Goal: Transaction & Acquisition: Purchase product/service

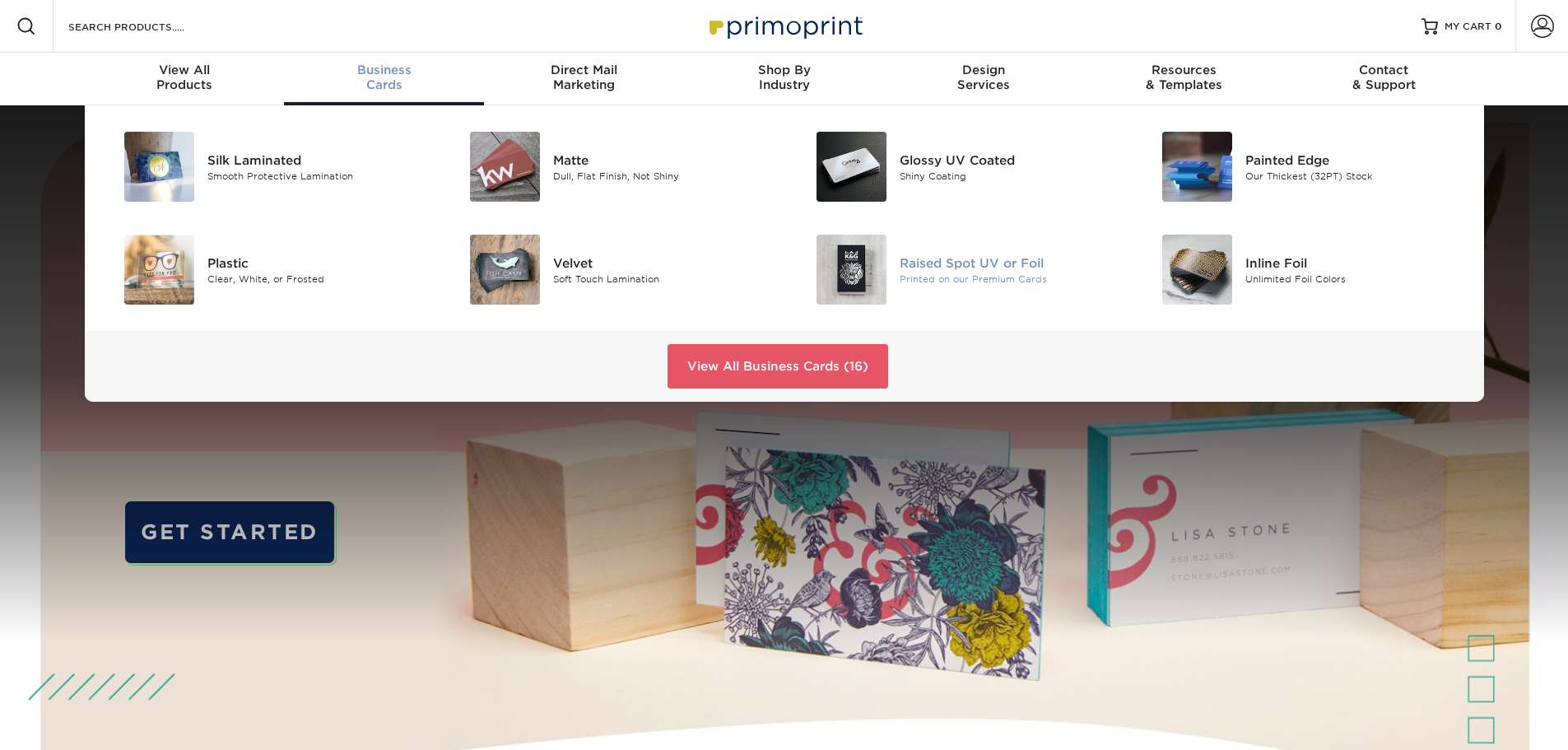
click at [943, 299] on div "Raised Spot UV or Foil Printed on our Premium Cards" at bounding box center [1015, 269] width 231 height 70
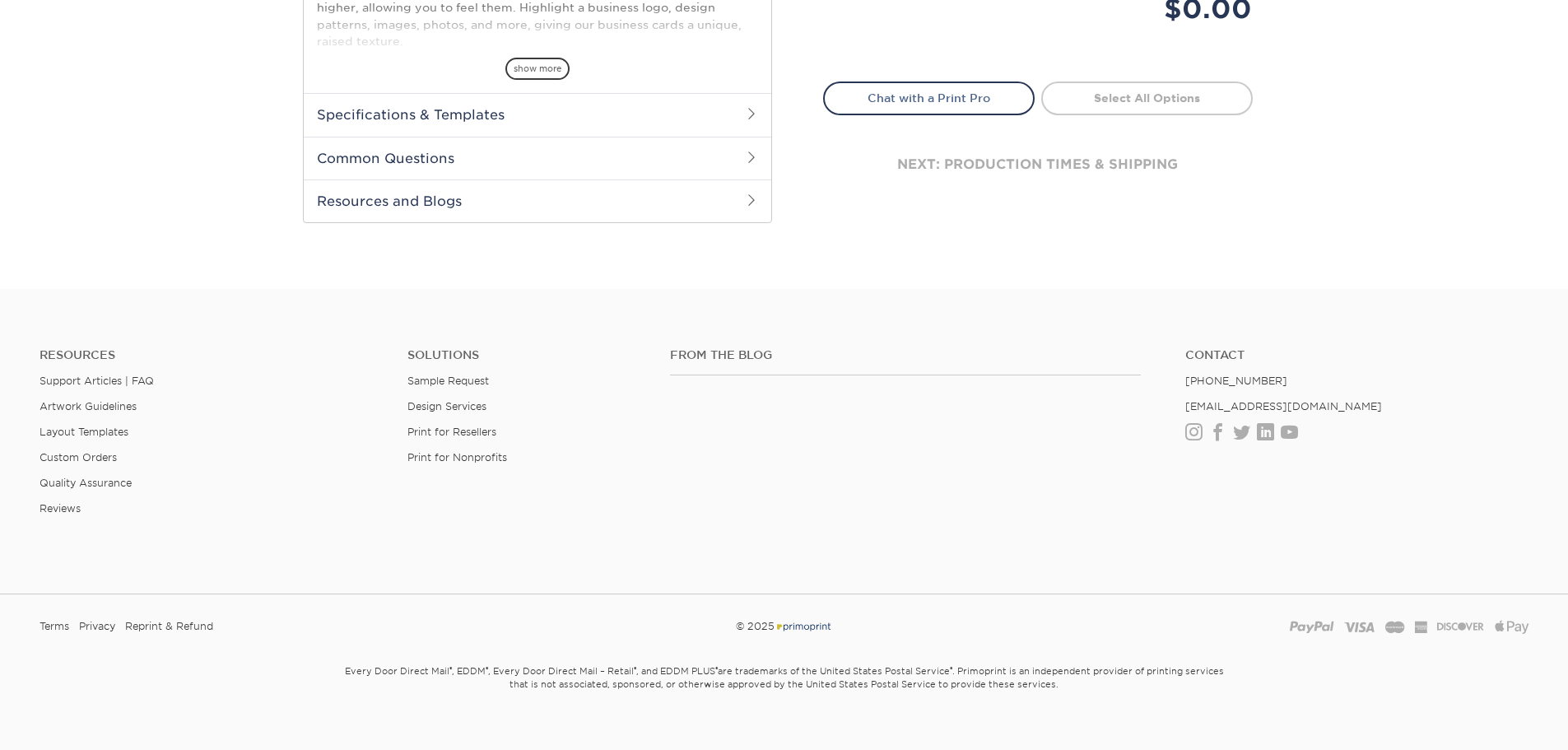
scroll to position [831, 0]
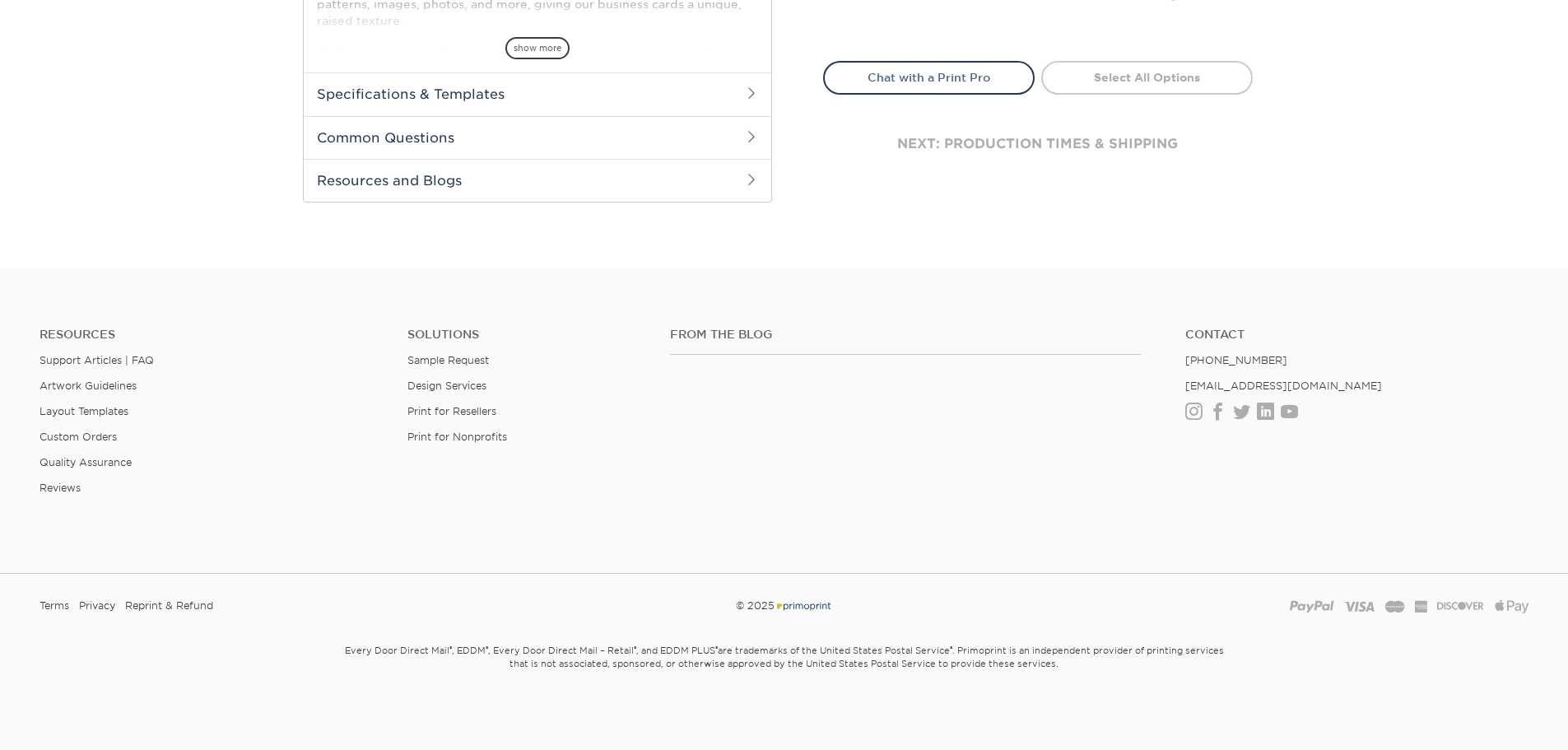
click at [527, 169] on h2 "Resources and Blogs" at bounding box center [538, 180] width 468 height 43
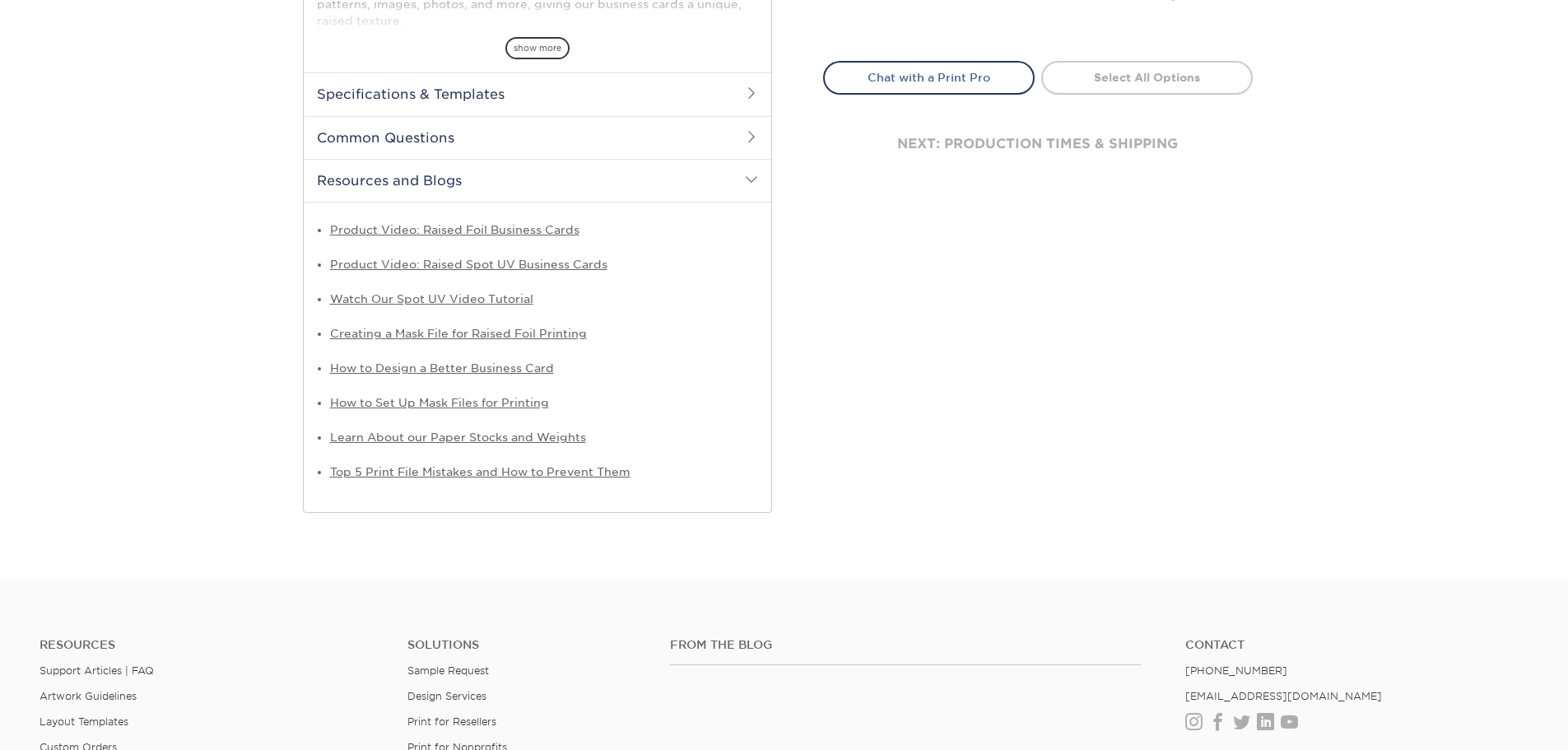
click at [527, 169] on h2 "Resources and Blogs" at bounding box center [538, 180] width 468 height 43
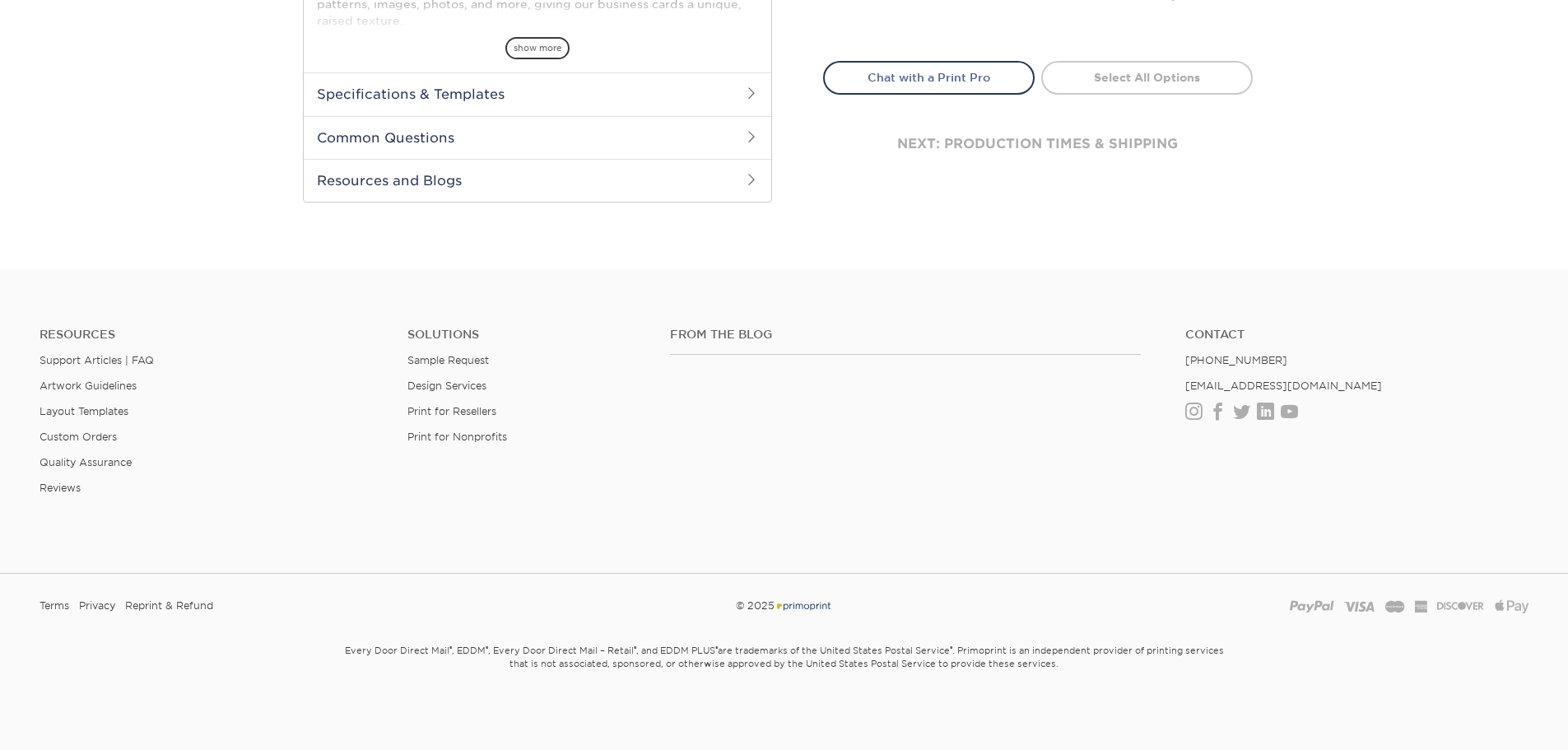
click at [521, 178] on h2 "Resources and Blogs" at bounding box center [538, 180] width 468 height 43
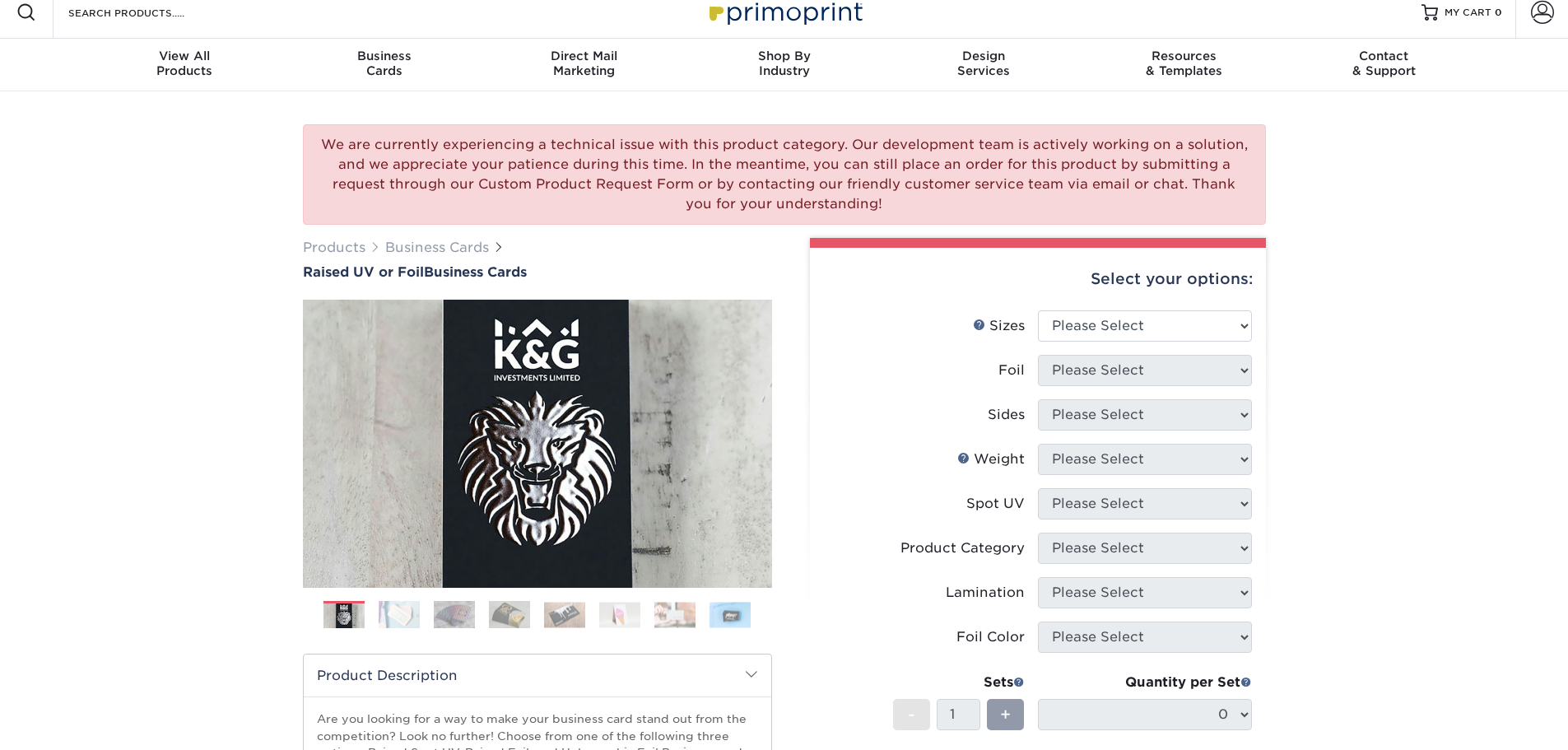
scroll to position [6, 0]
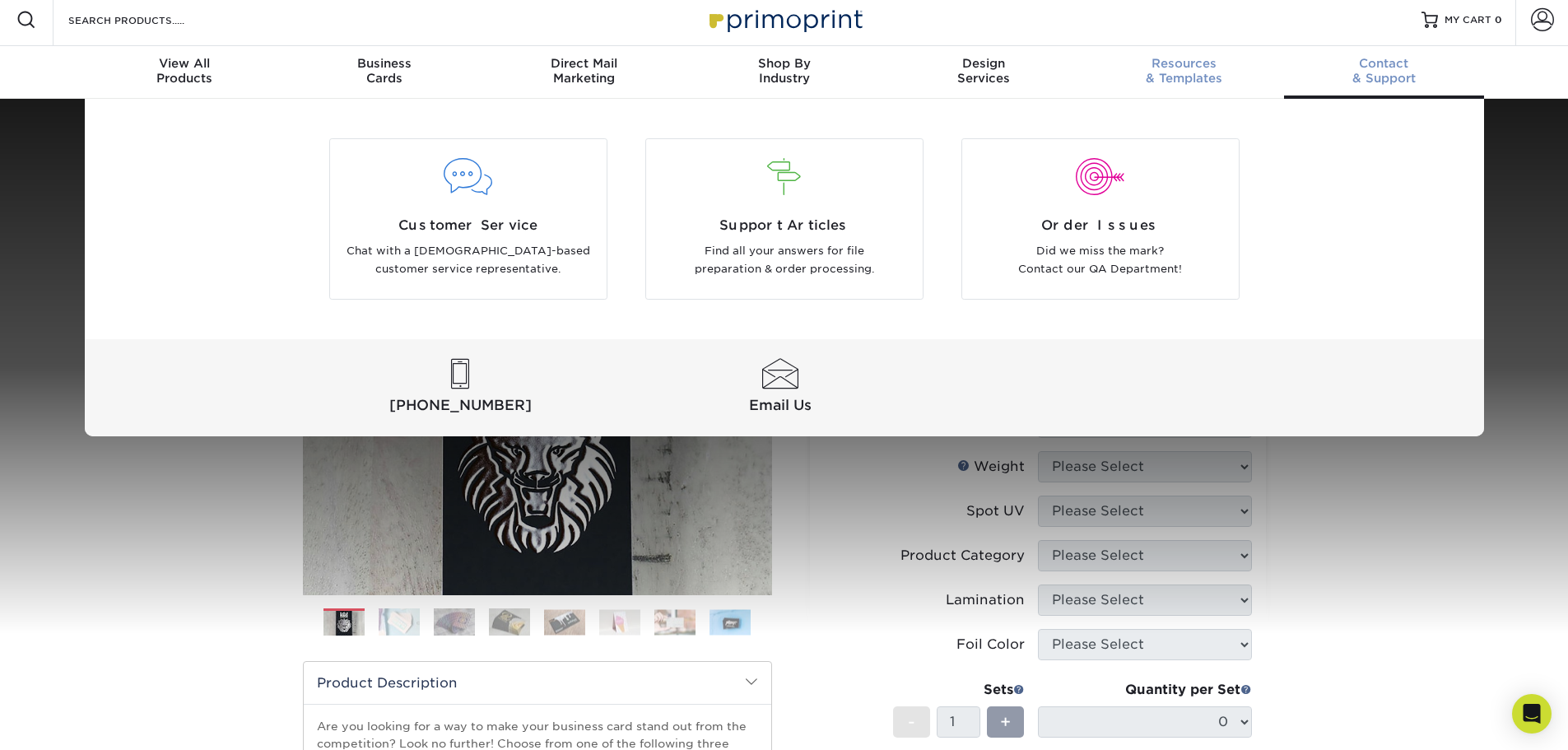
click at [1214, 65] on span "Resources" at bounding box center [1184, 63] width 200 height 14
click at [1343, 70] on span "Contact" at bounding box center [1384, 63] width 200 height 14
click at [740, 253] on p "Find all your answers for file preparation & order processing." at bounding box center [784, 260] width 252 height 37
click at [545, 238] on div "Customer Service Chat with a US-based customer service representative." at bounding box center [469, 247] width 277 height 63
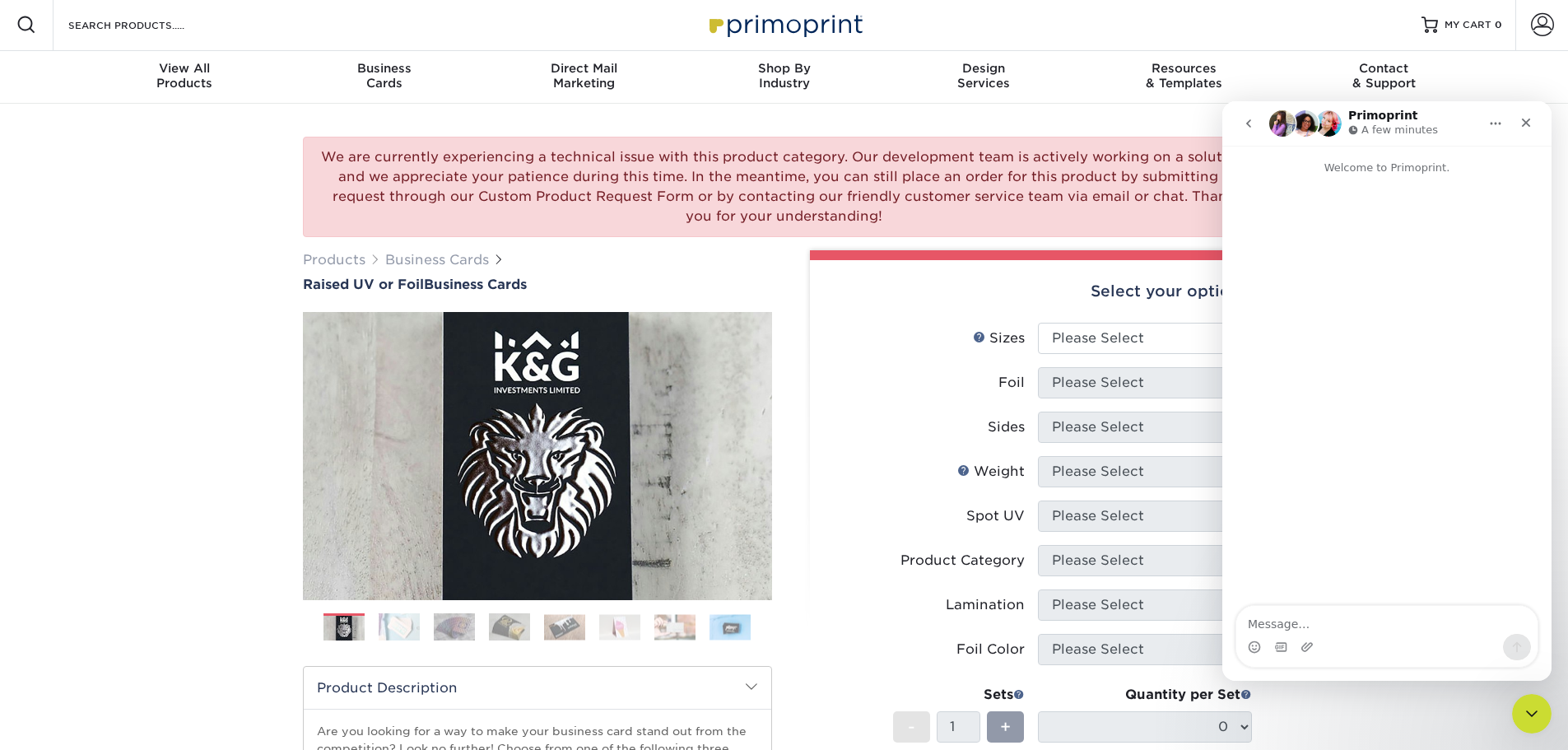
scroll to position [0, 0]
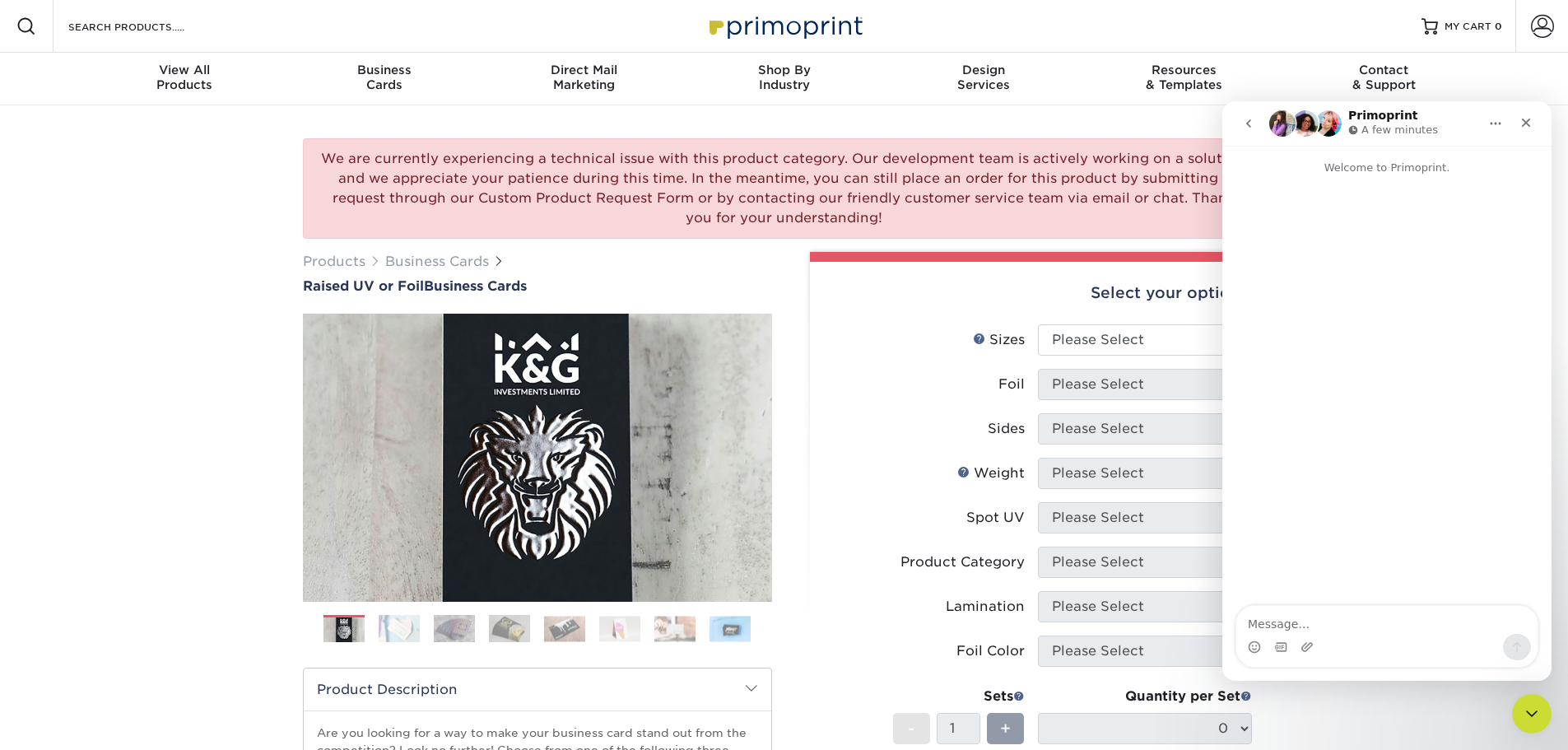
click at [1246, 122] on icon "go back" at bounding box center [1248, 123] width 14 height 14
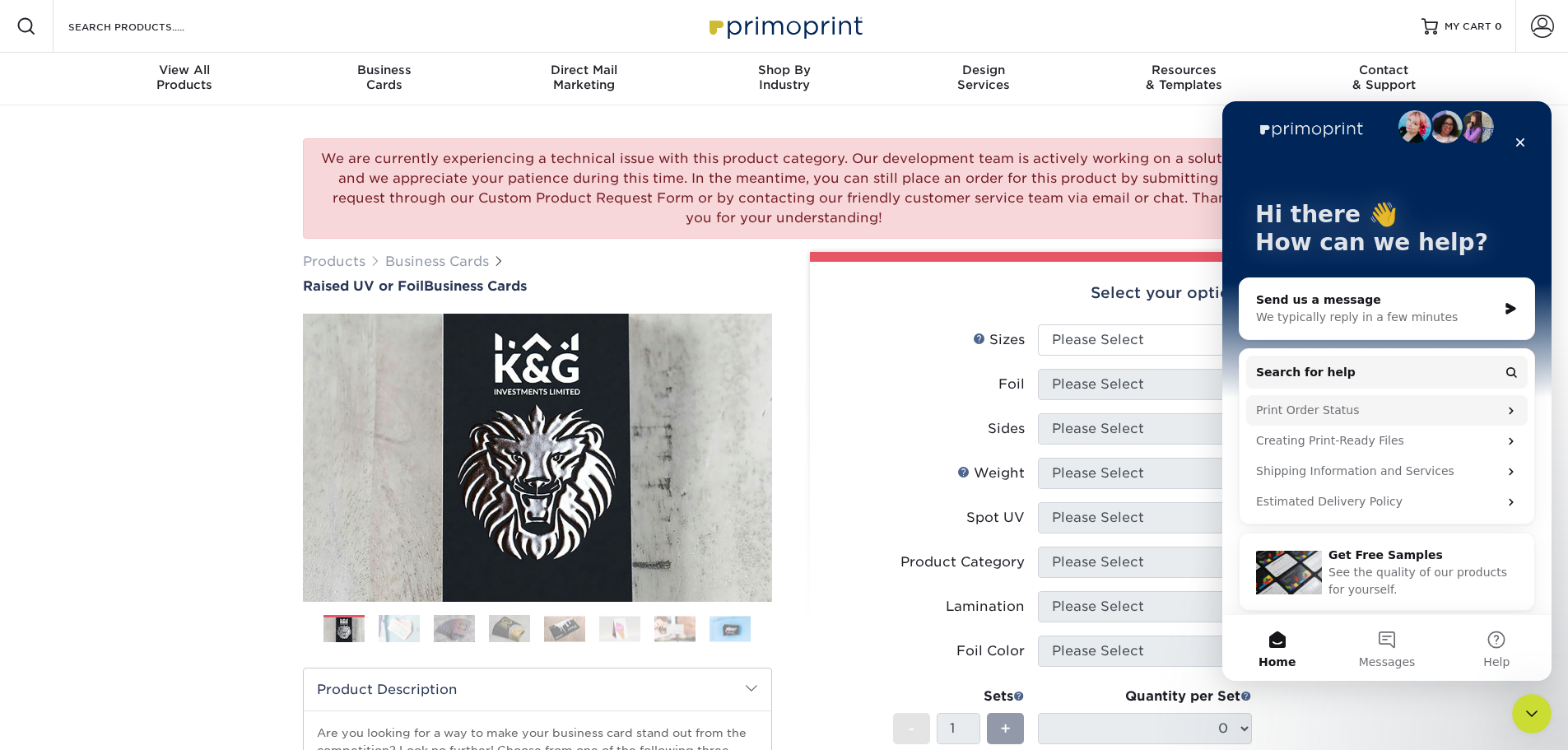
scroll to position [23, 0]
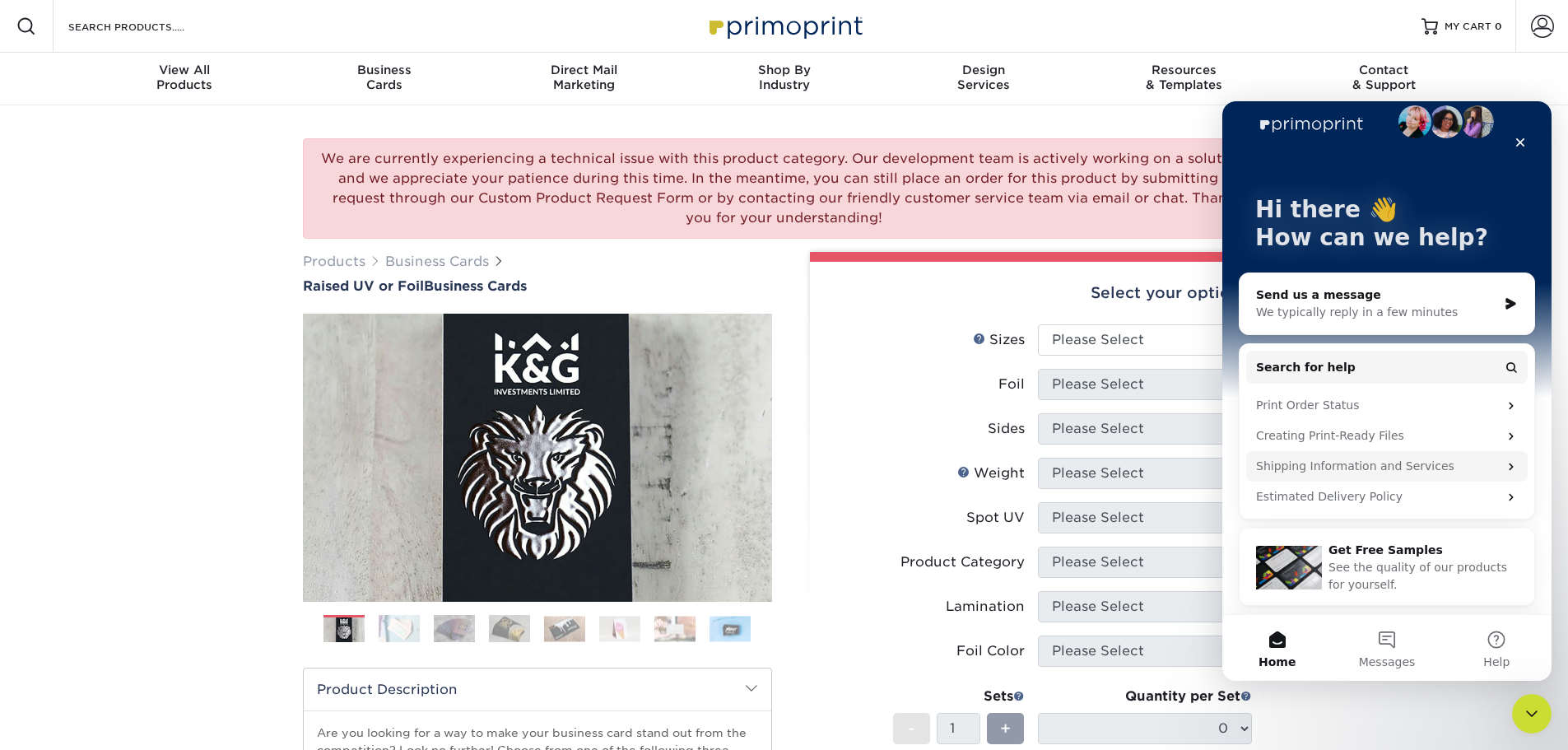
click at [1437, 454] on div "Shipping Information and Services" at bounding box center [1387, 466] width 282 height 31
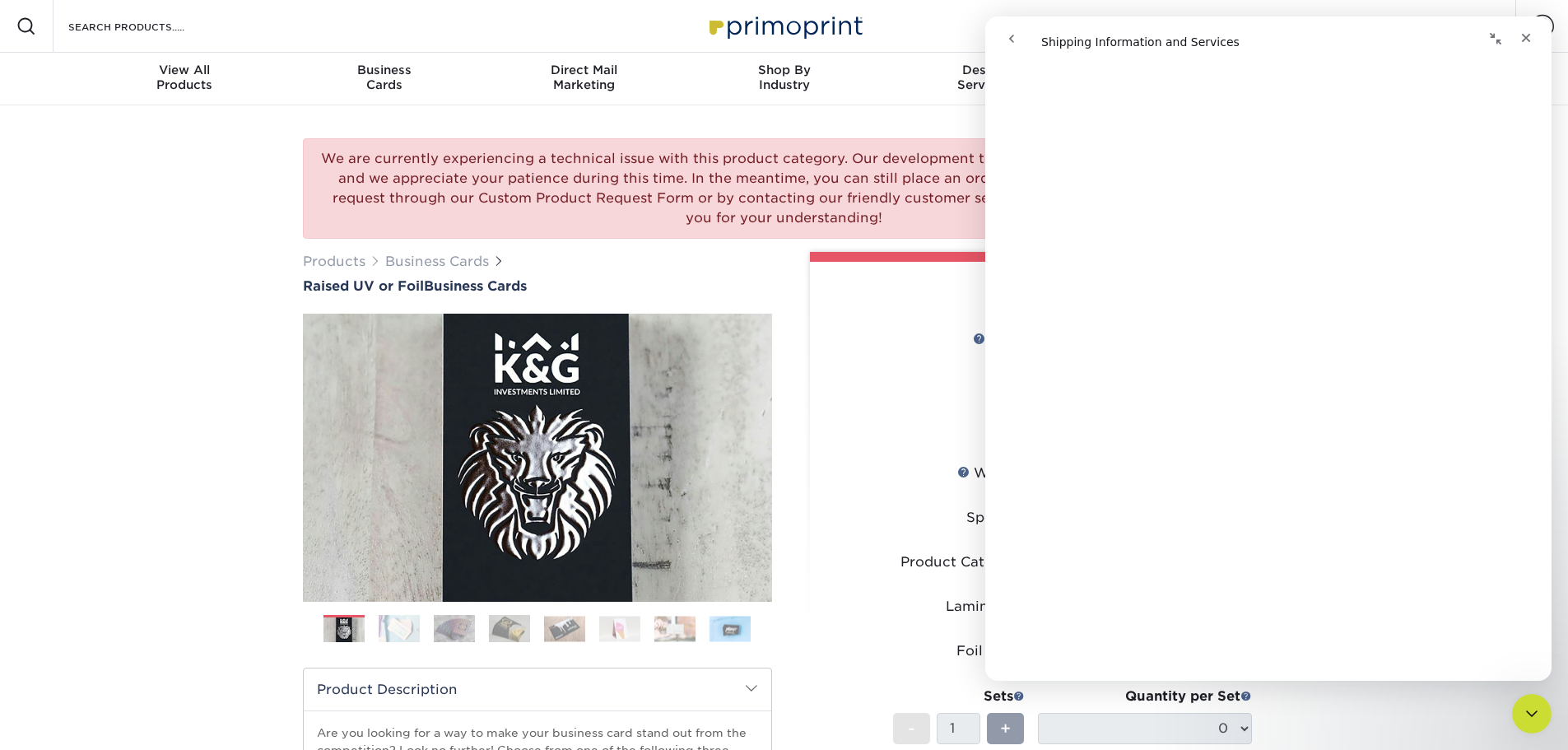
scroll to position [954, 0]
click at [1017, 37] on icon "go back" at bounding box center [1011, 38] width 14 height 14
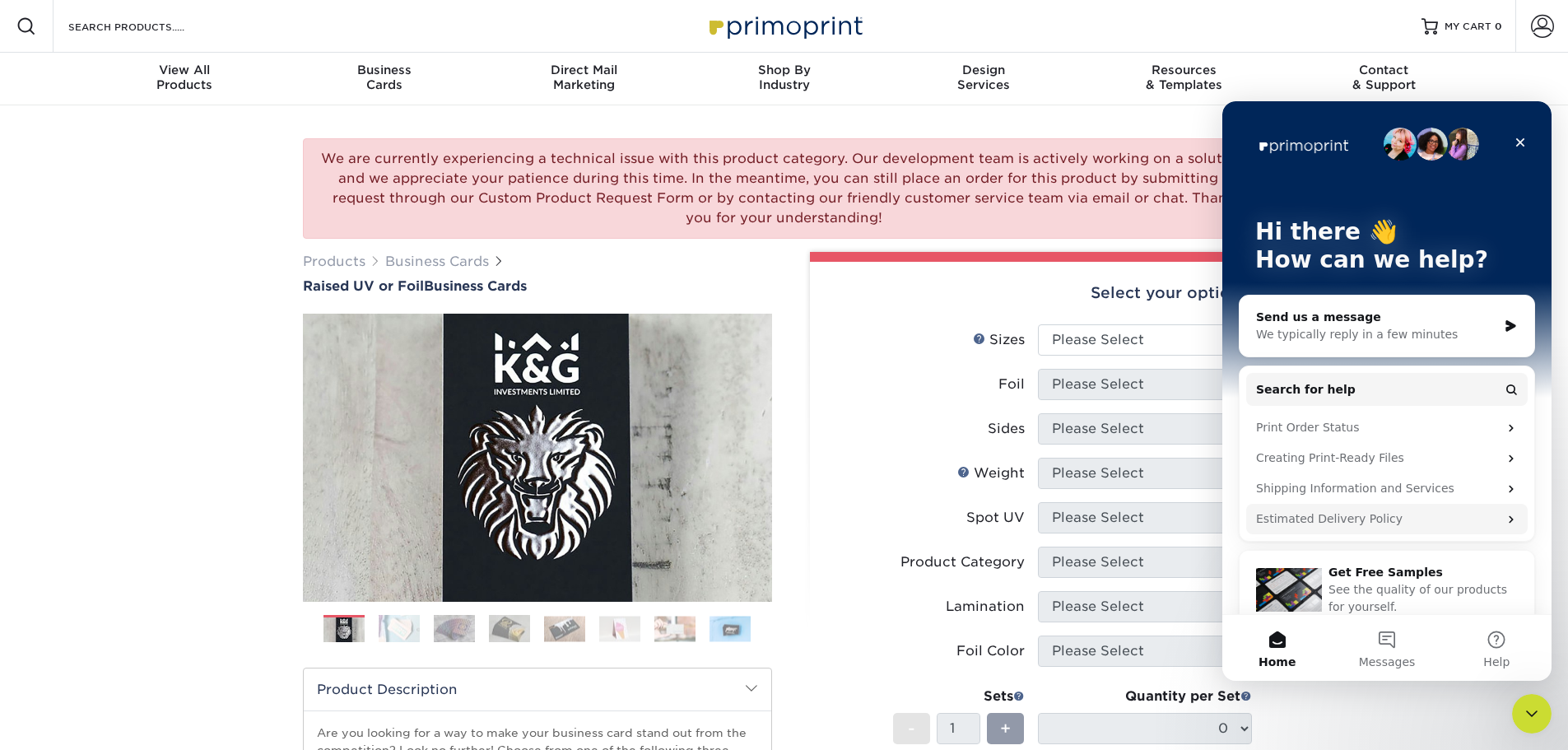
click at [1456, 509] on div "Estimated Delivery Policy" at bounding box center [1387, 520] width 282 height 31
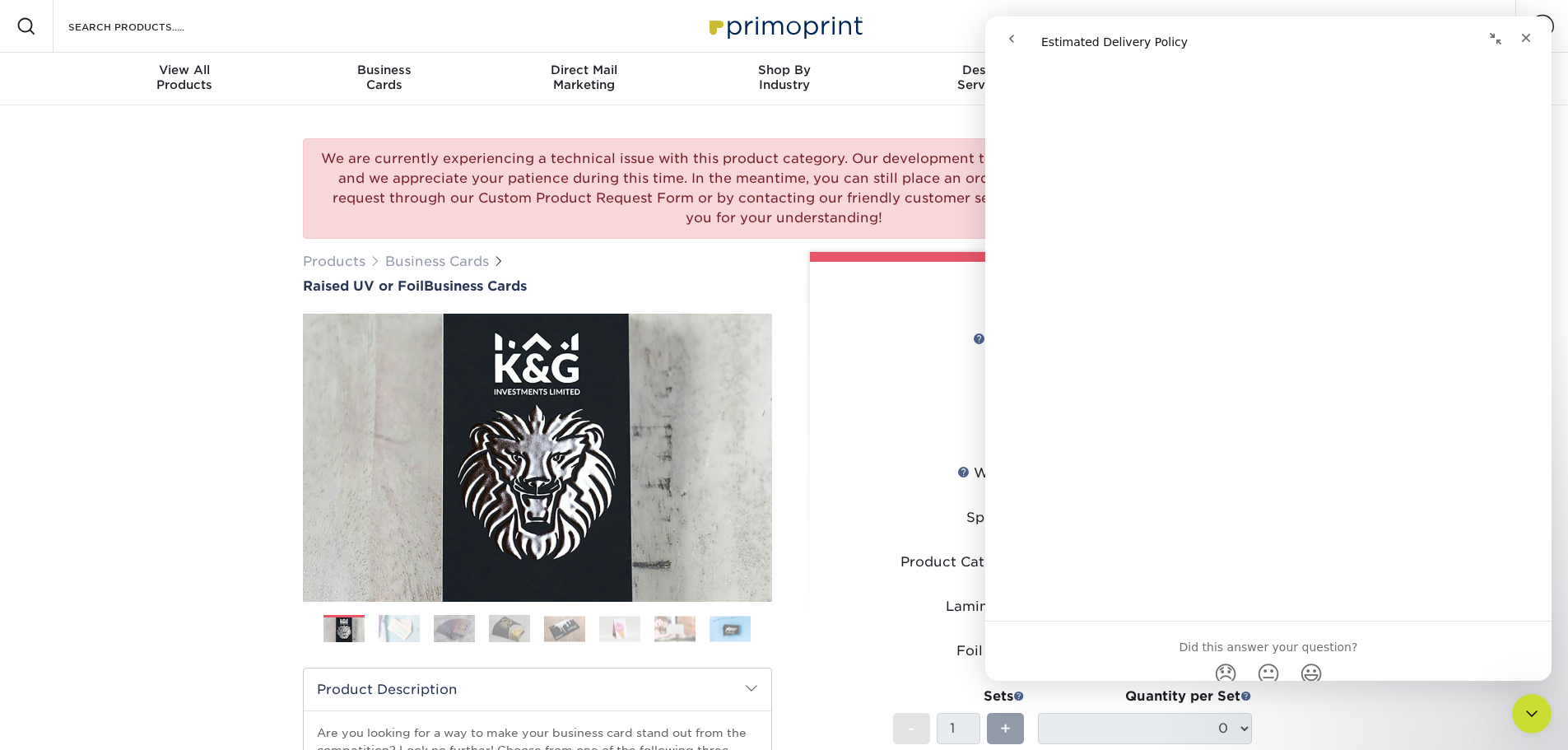
scroll to position [495, 0]
click at [1022, 50] on button "go back" at bounding box center [1011, 38] width 32 height 32
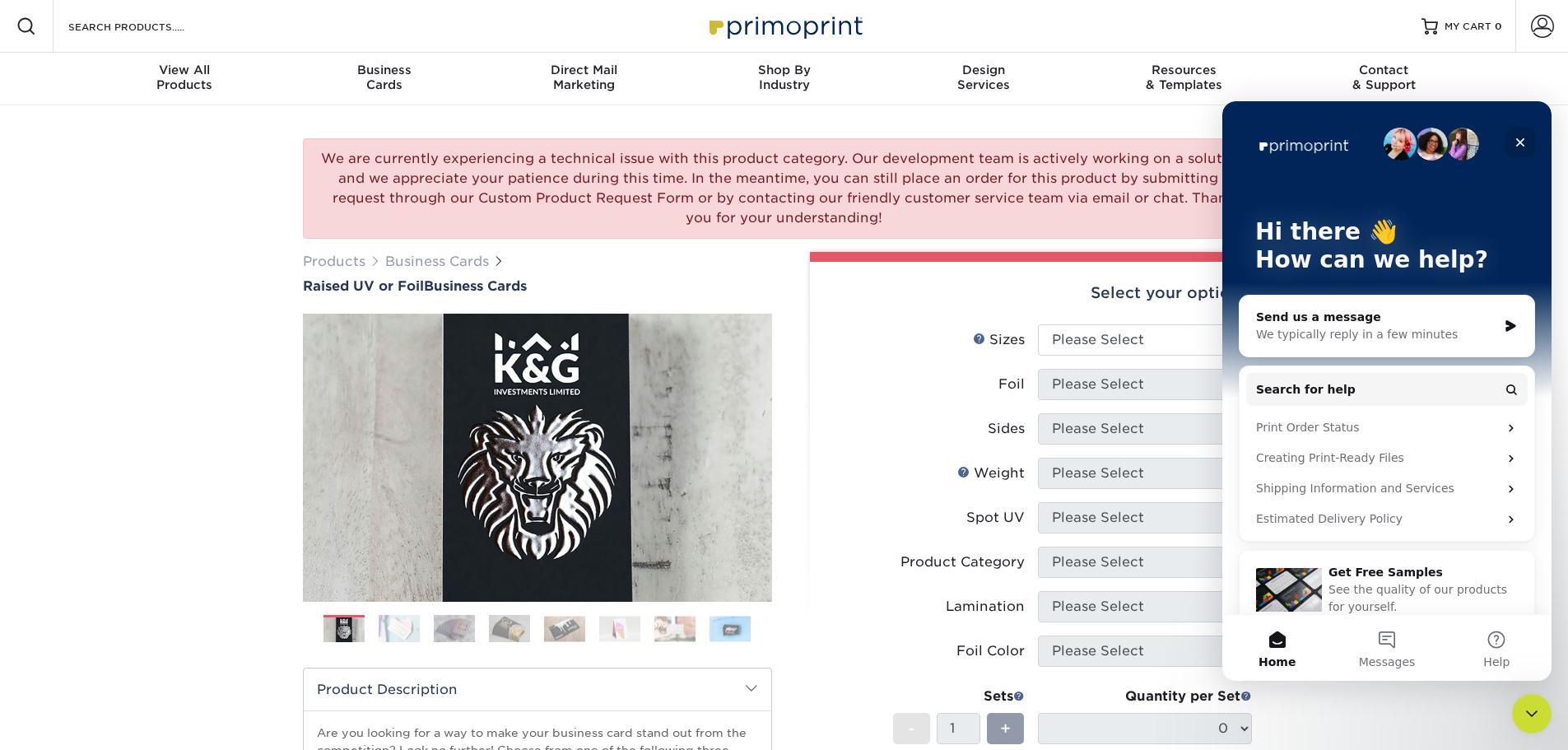
click at [1510, 136] on div "Close" at bounding box center [1520, 142] width 30 height 30
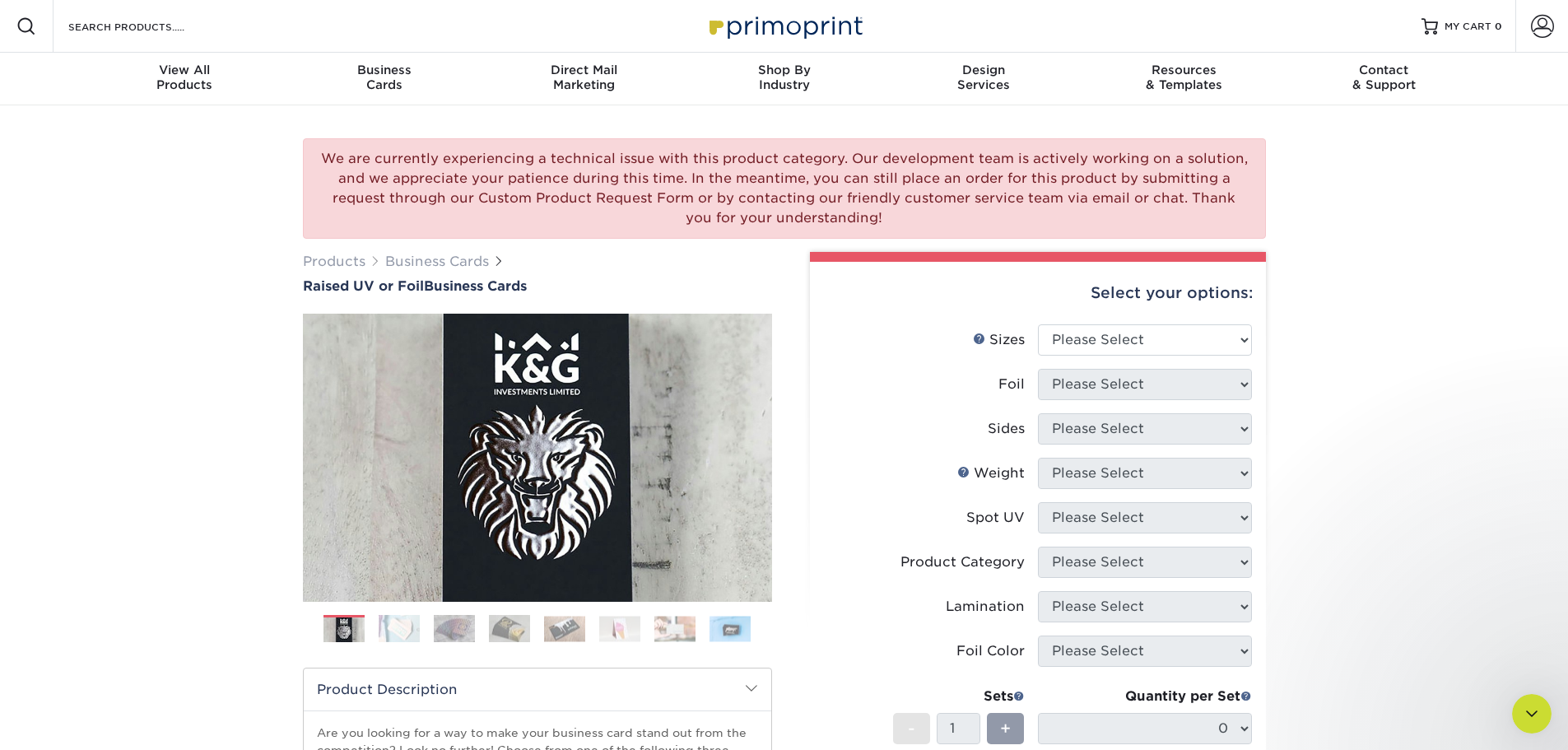
scroll to position [0, 0]
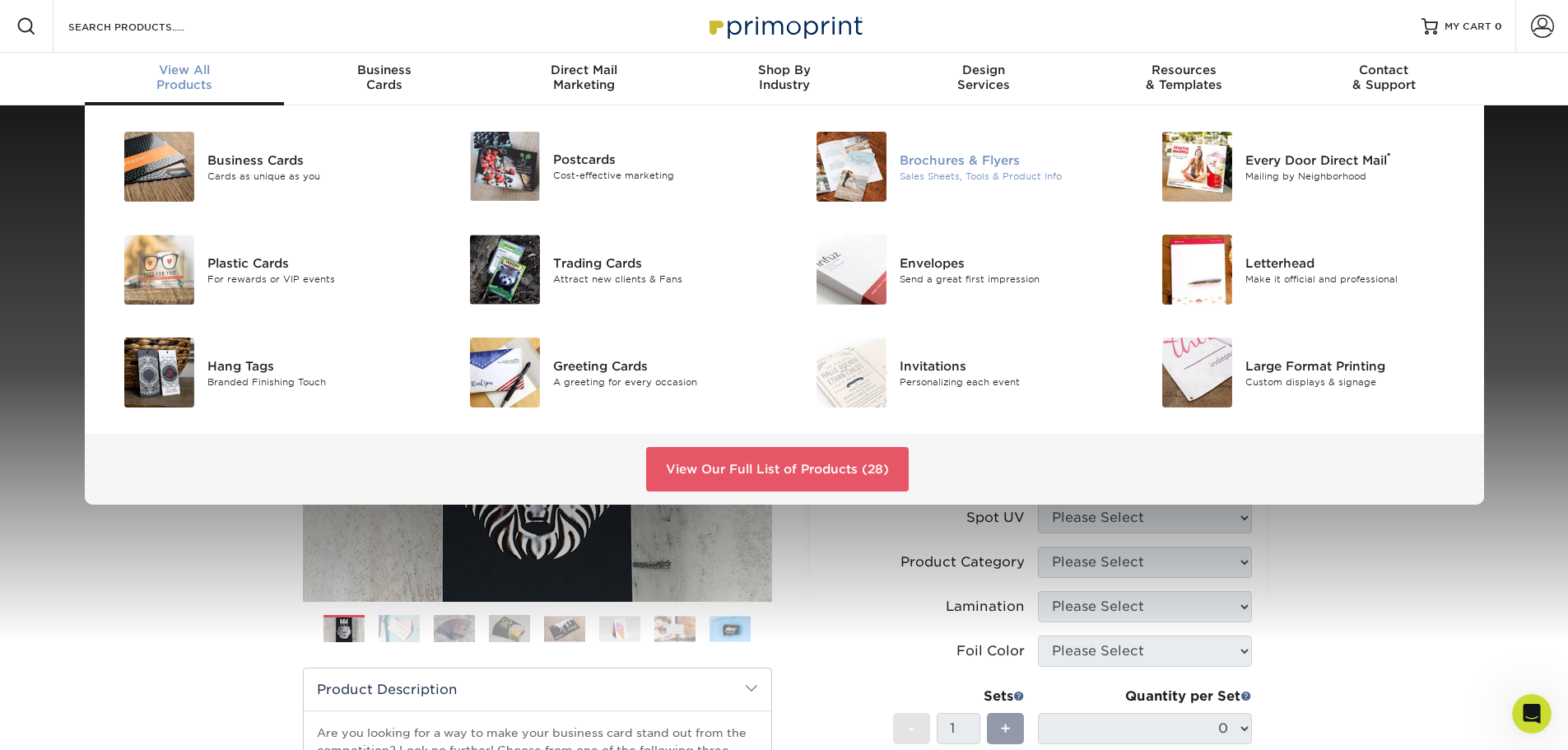
click at [872, 169] on img at bounding box center [851, 166] width 70 height 70
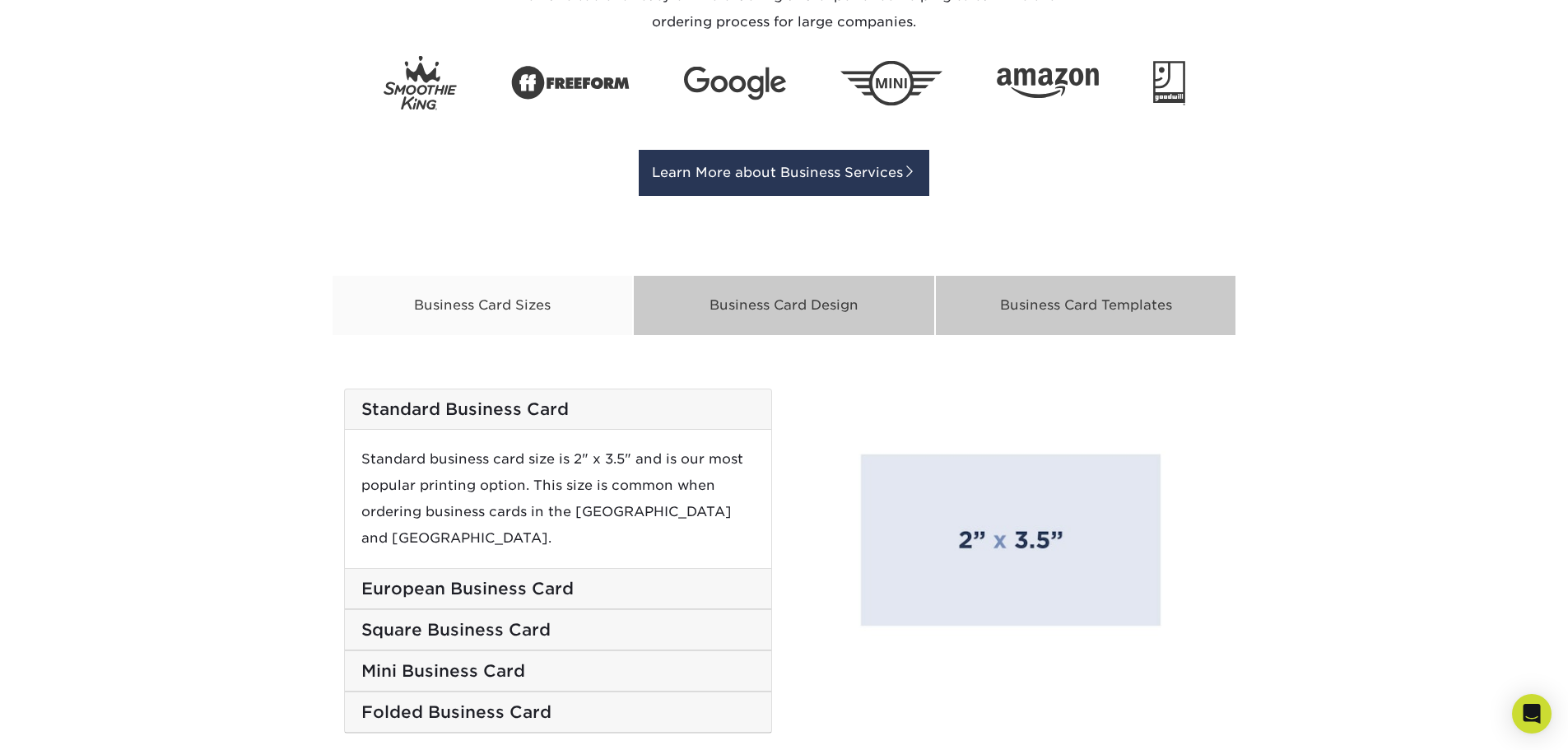
scroll to position [2224, 0]
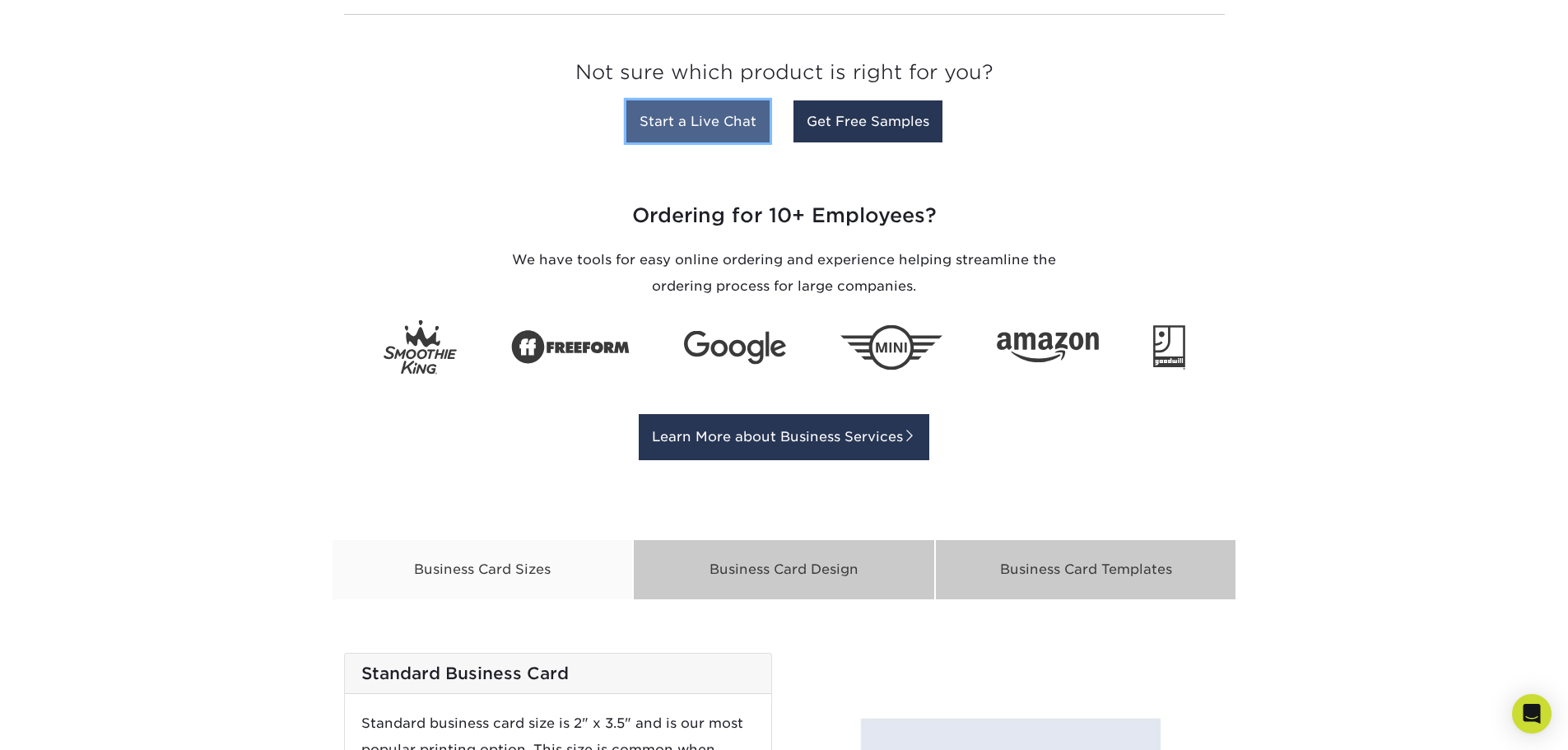
click at [708, 123] on link "Start a Live Chat" at bounding box center [698, 121] width 143 height 42
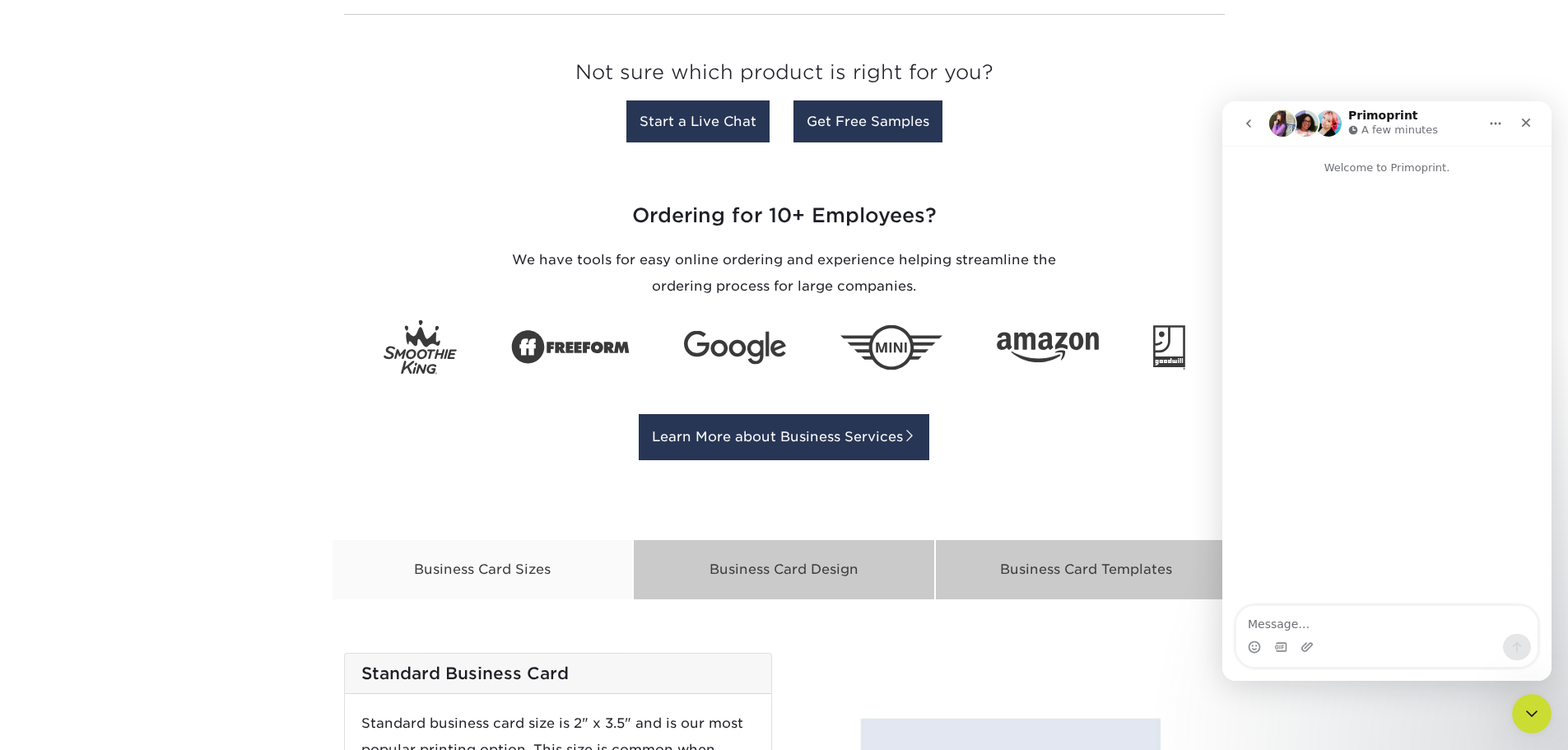
scroll to position [0, 0]
click at [1522, 123] on icon "Close" at bounding box center [1526, 122] width 14 height 14
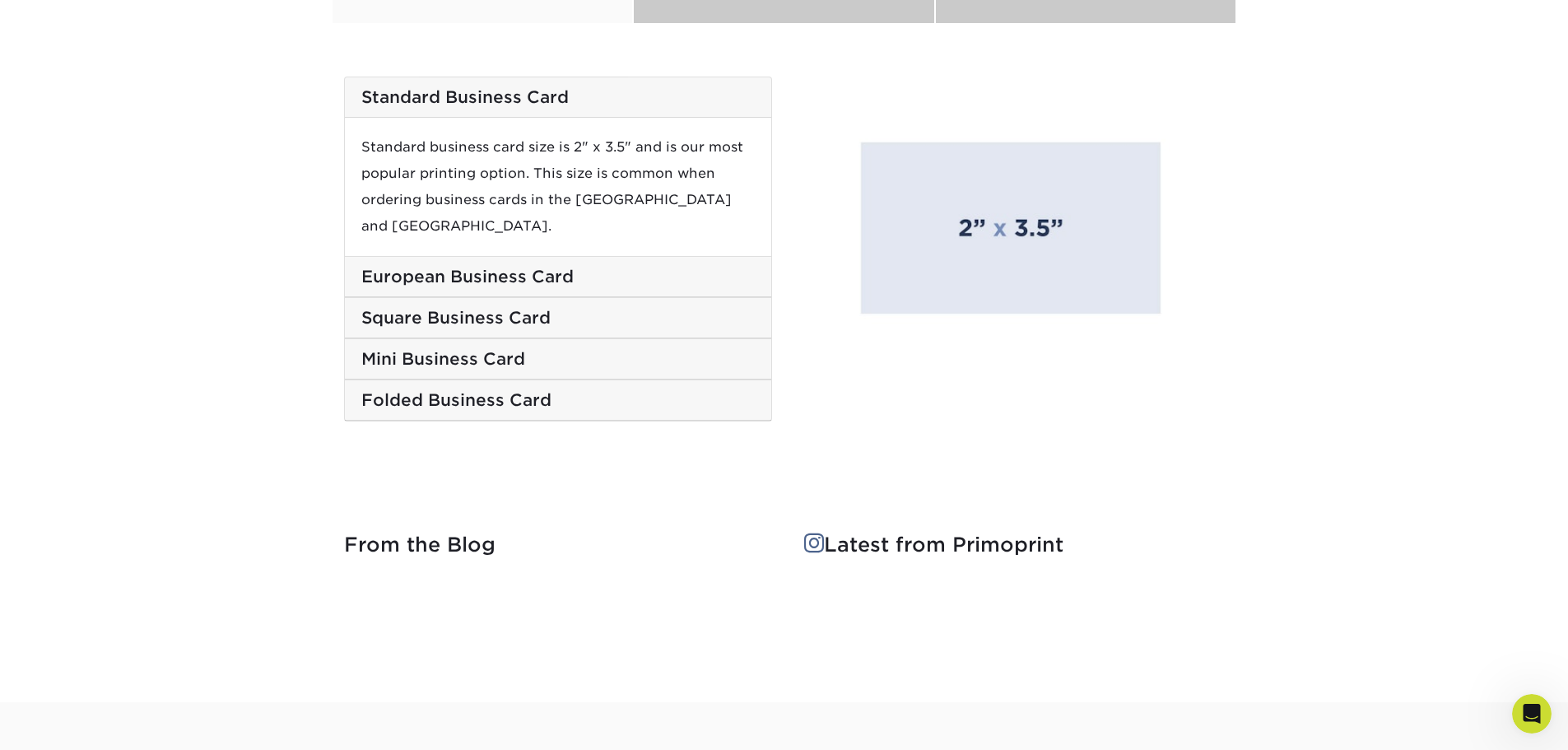
scroll to position [3208, 0]
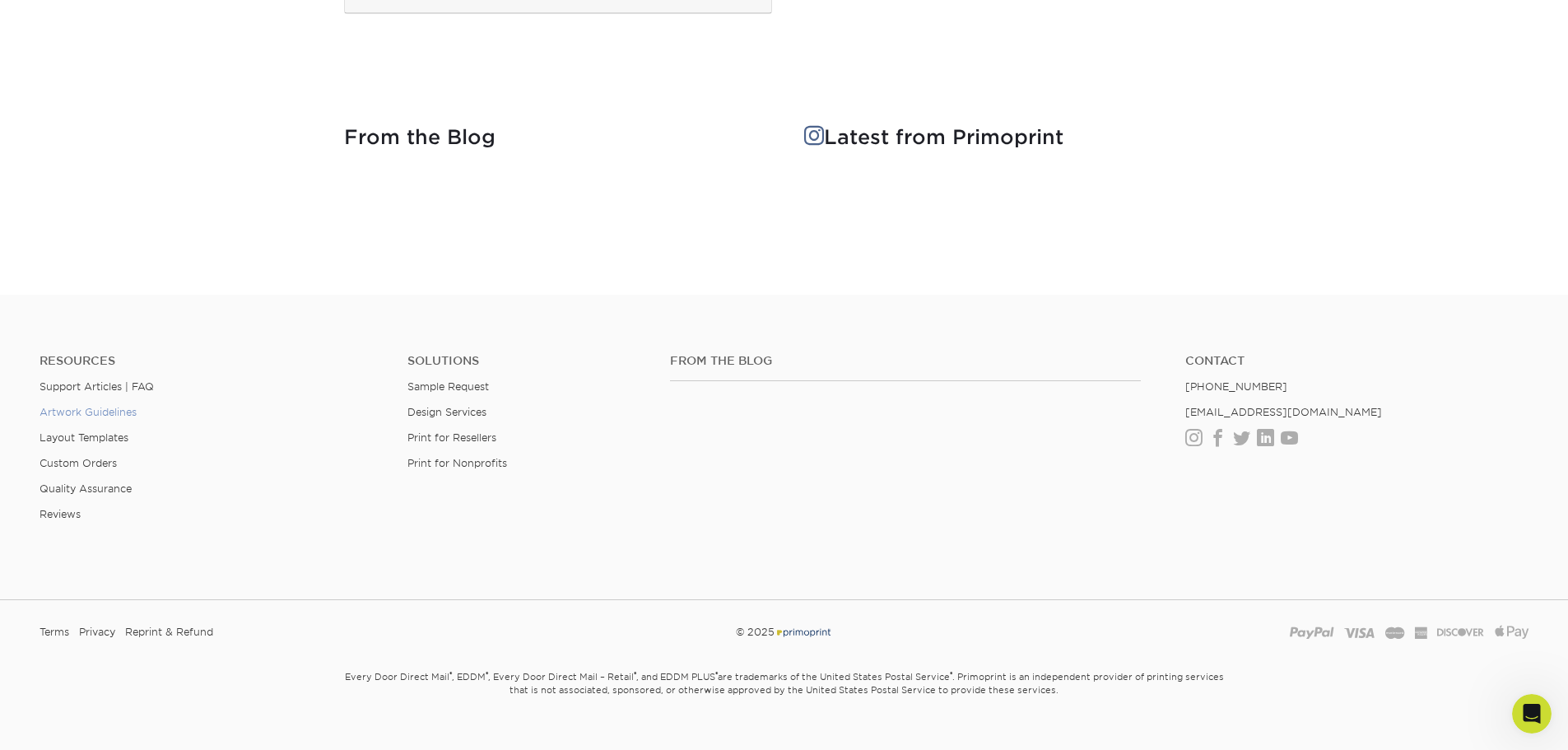
click at [96, 406] on link "Artwork Guidelines" at bounding box center [88, 412] width 97 height 13
click at [1186, 432] on link "Instagram" at bounding box center [1193, 438] width 17 height 14
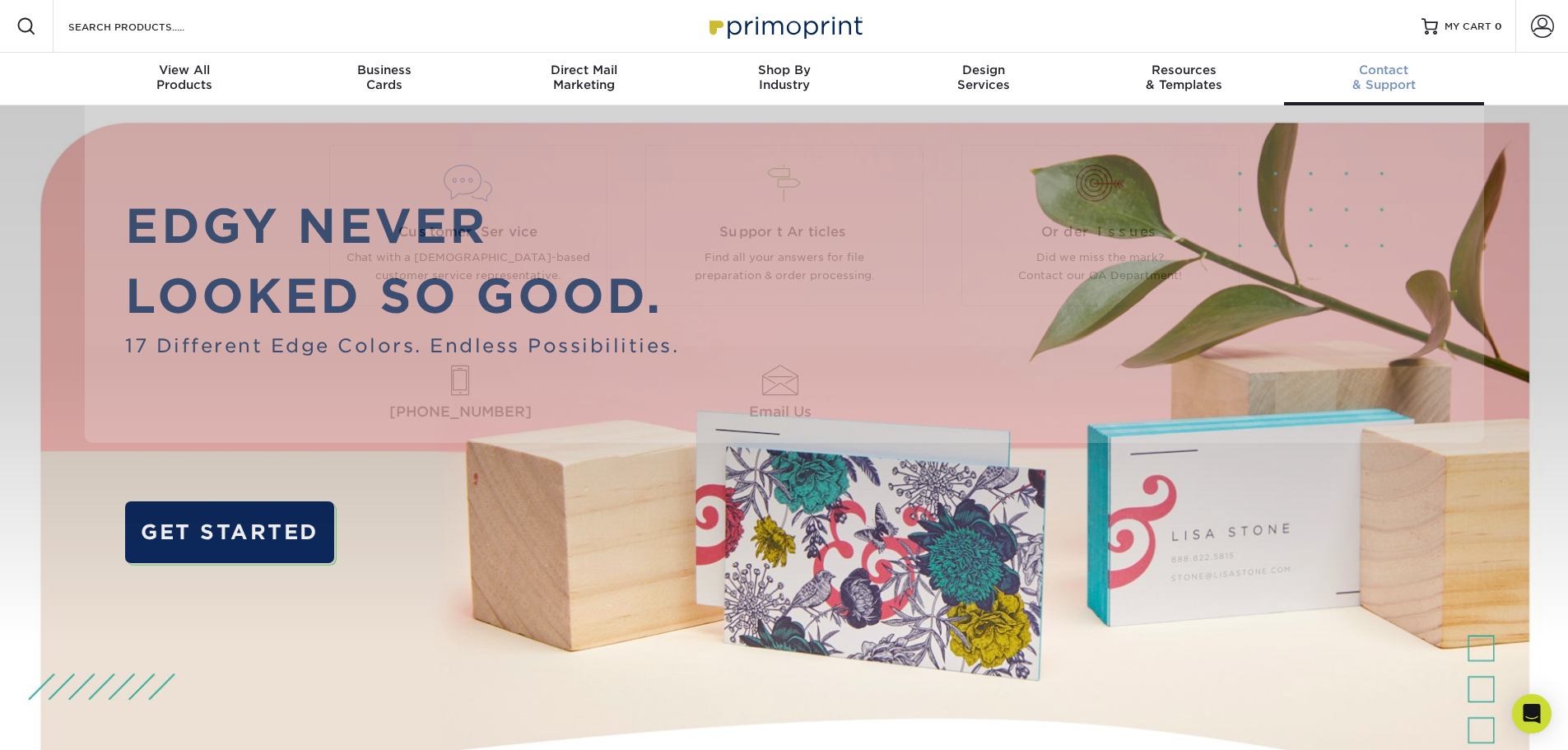
click at [1384, 77] on span "Contact" at bounding box center [1384, 70] width 200 height 14
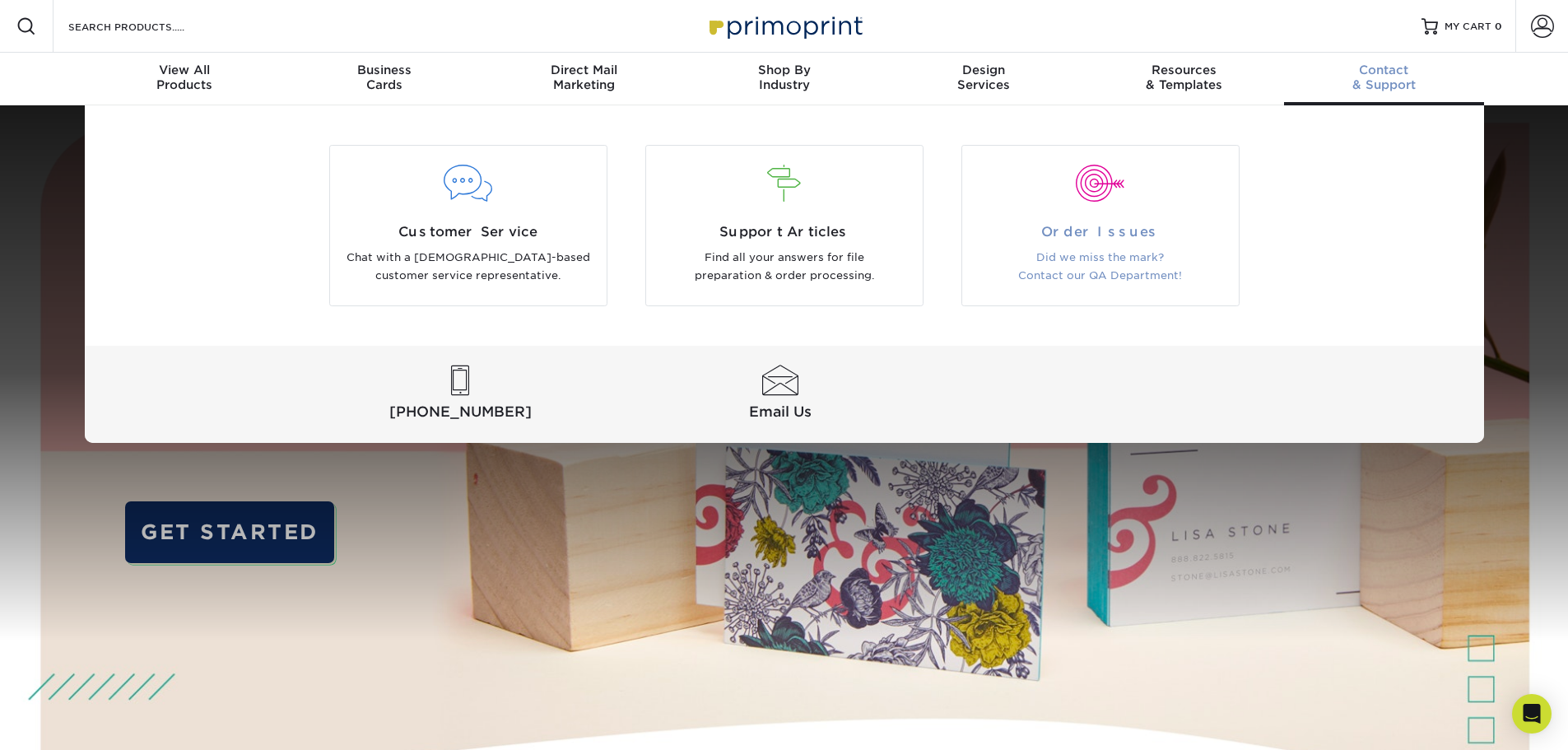
click at [1188, 231] on span "Order Issues" at bounding box center [1101, 233] width 252 height 20
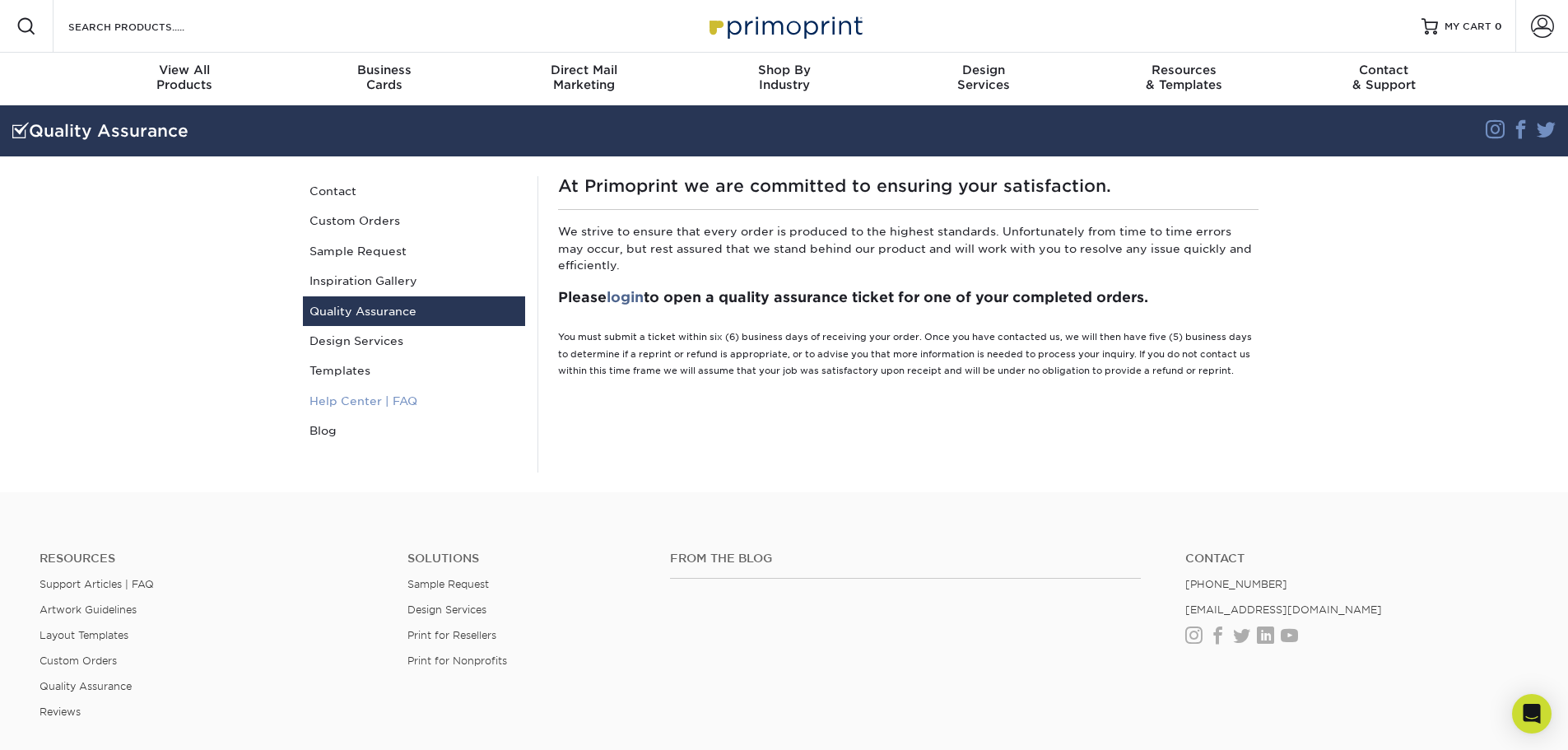
click at [331, 404] on link "Help Center | FAQ" at bounding box center [415, 400] width 223 height 30
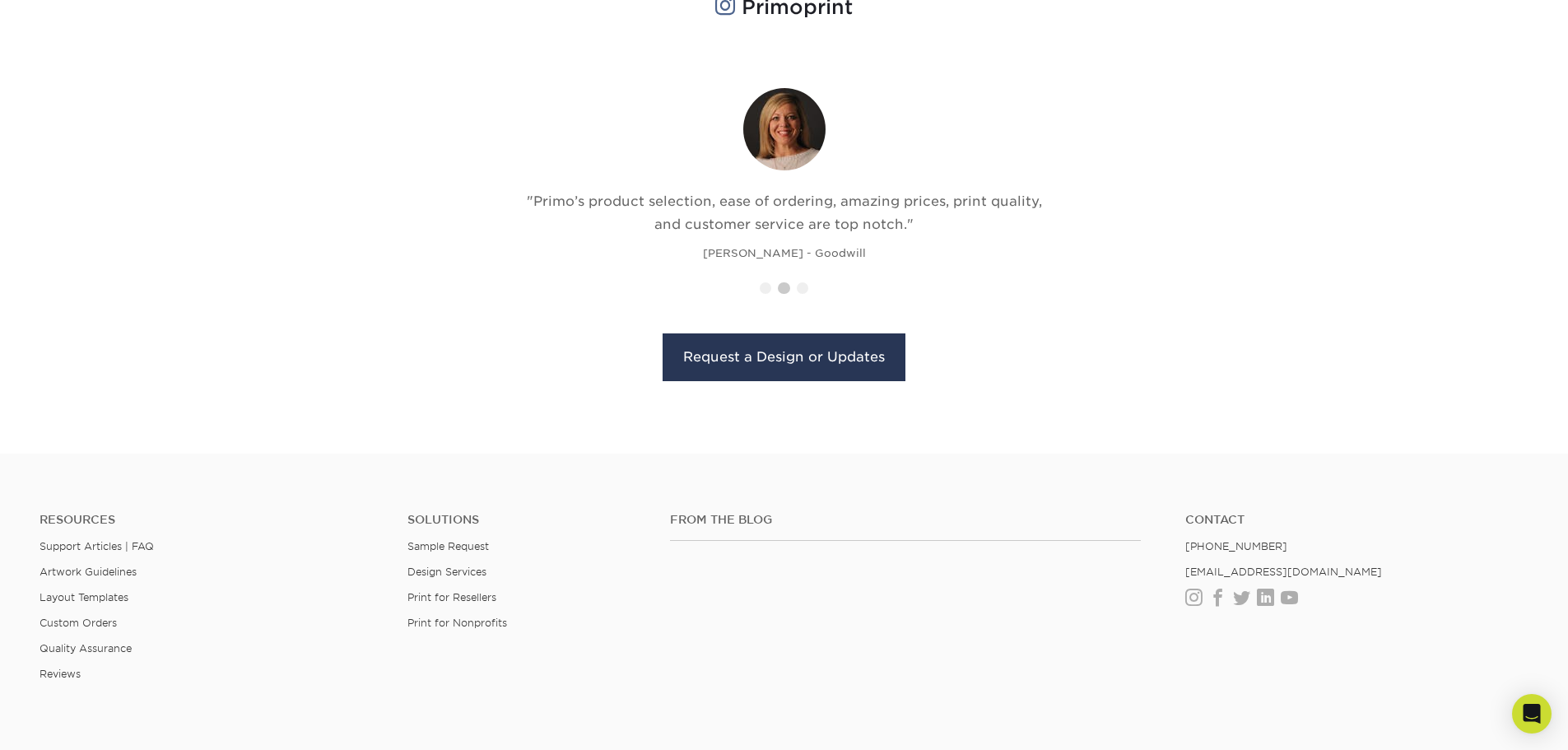
scroll to position [1891, 0]
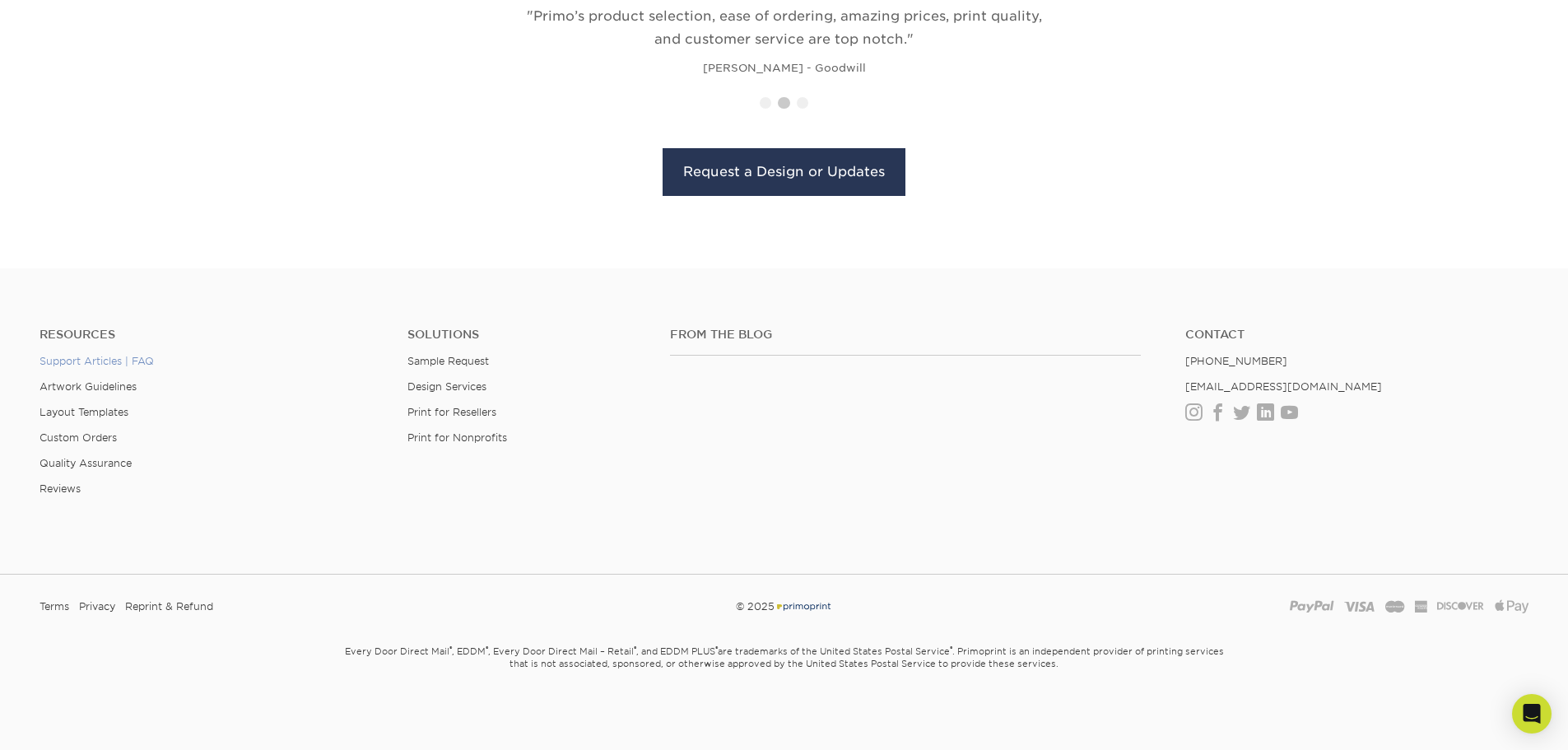
click at [144, 361] on link "Support Articles | FAQ" at bounding box center [97, 361] width 114 height 13
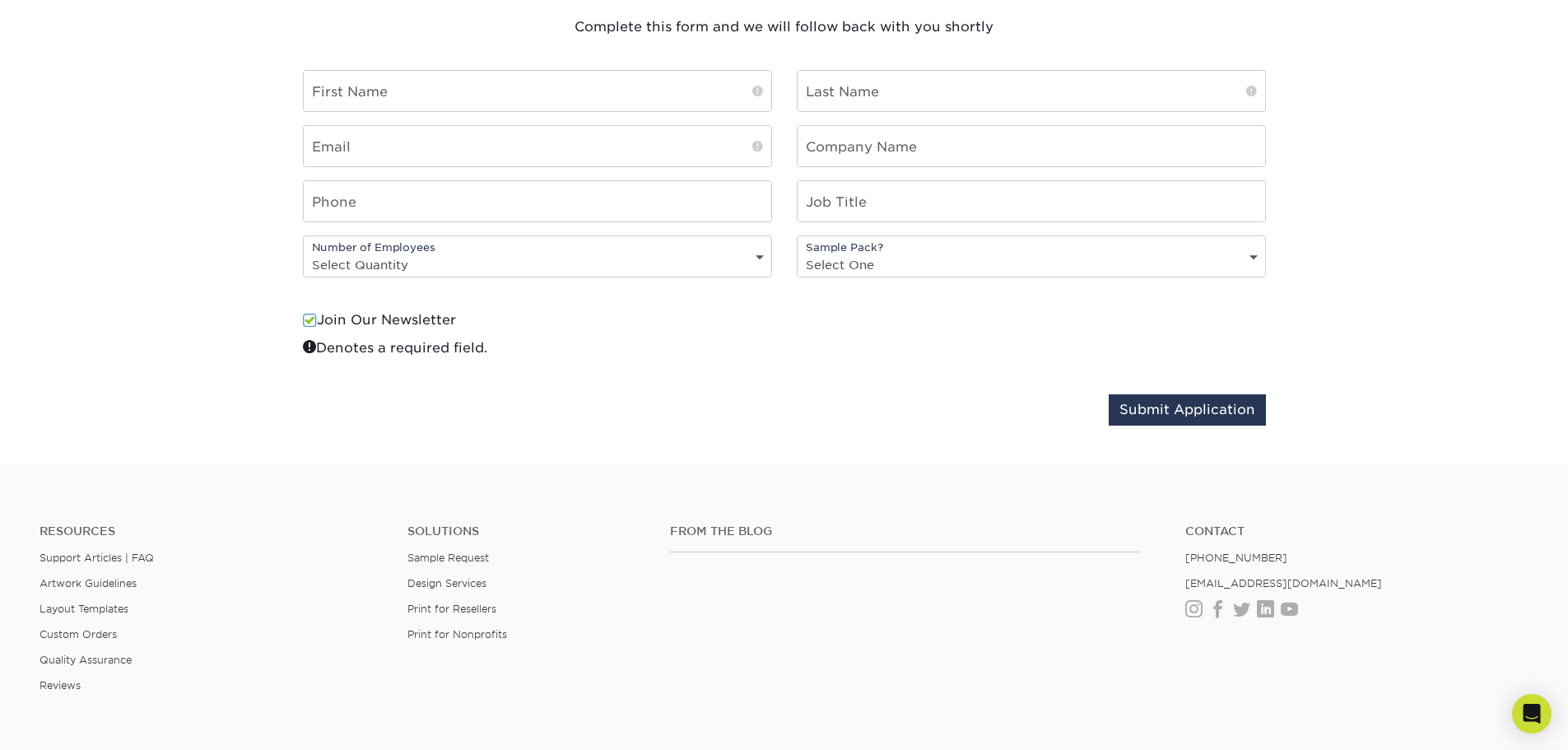
scroll to position [1730, 0]
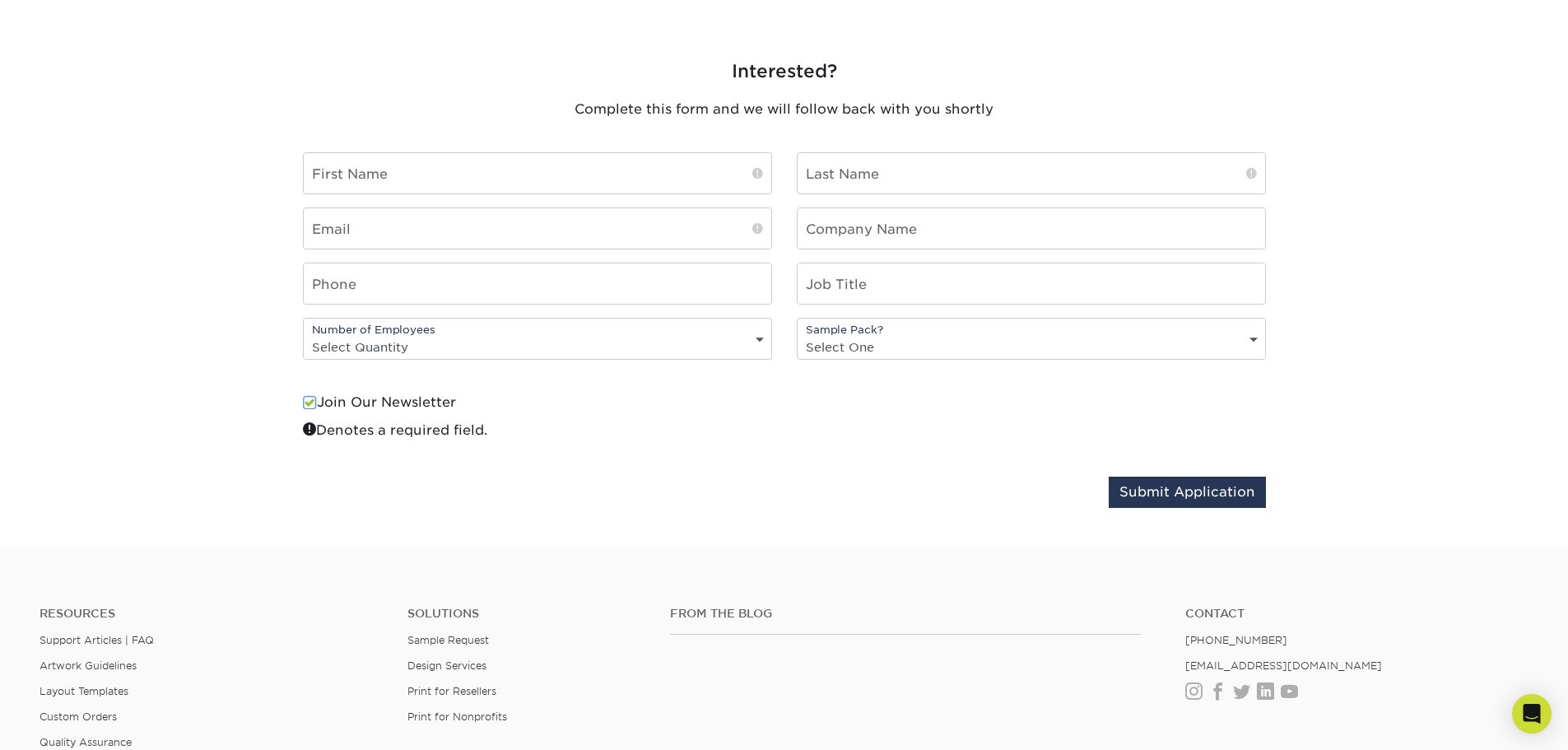
click at [943, 332] on div "Sample Pack? Select One No Yes" at bounding box center [1031, 339] width 469 height 42
click at [935, 349] on select "Select One No Yes" at bounding box center [1031, 347] width 468 height 24
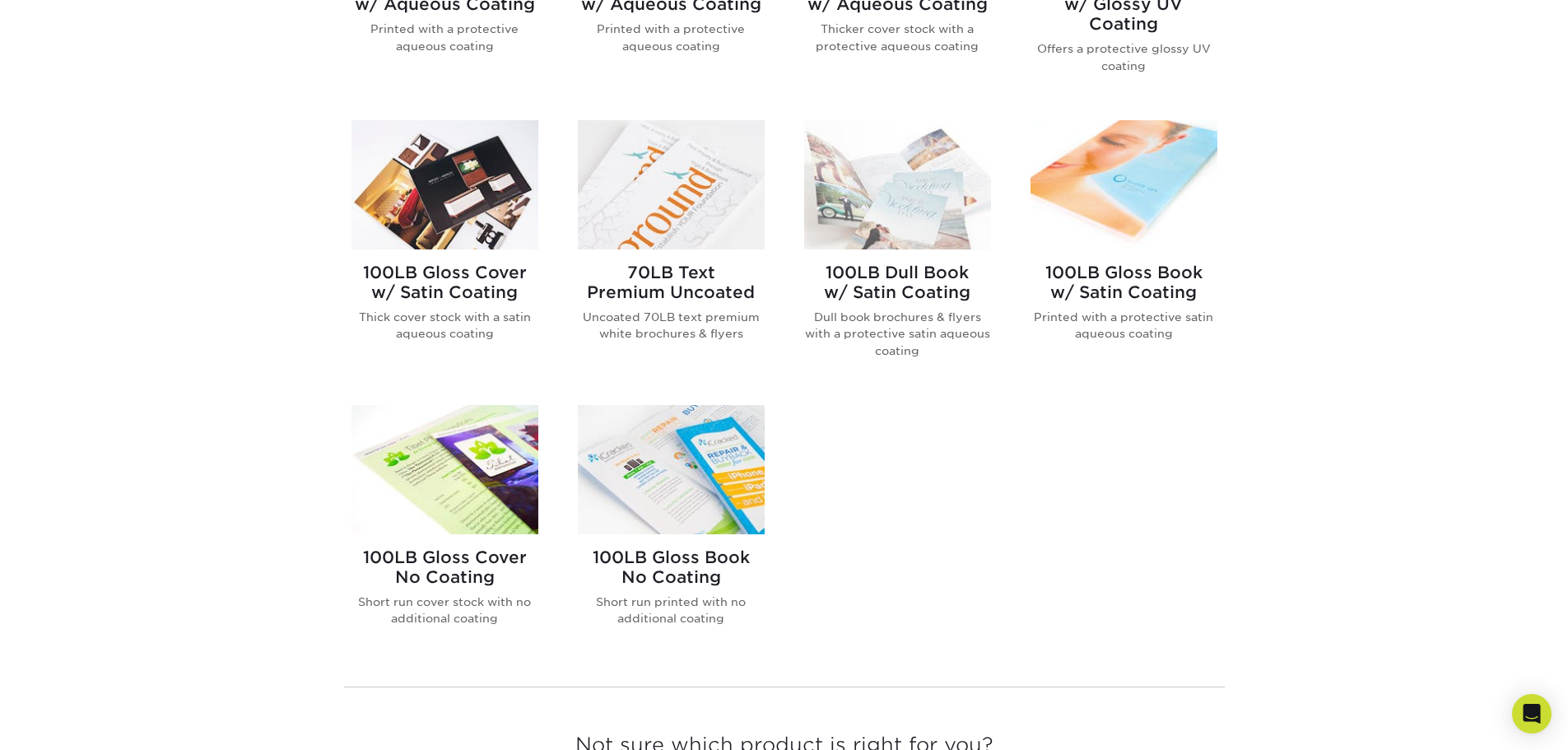
scroll to position [906, 0]
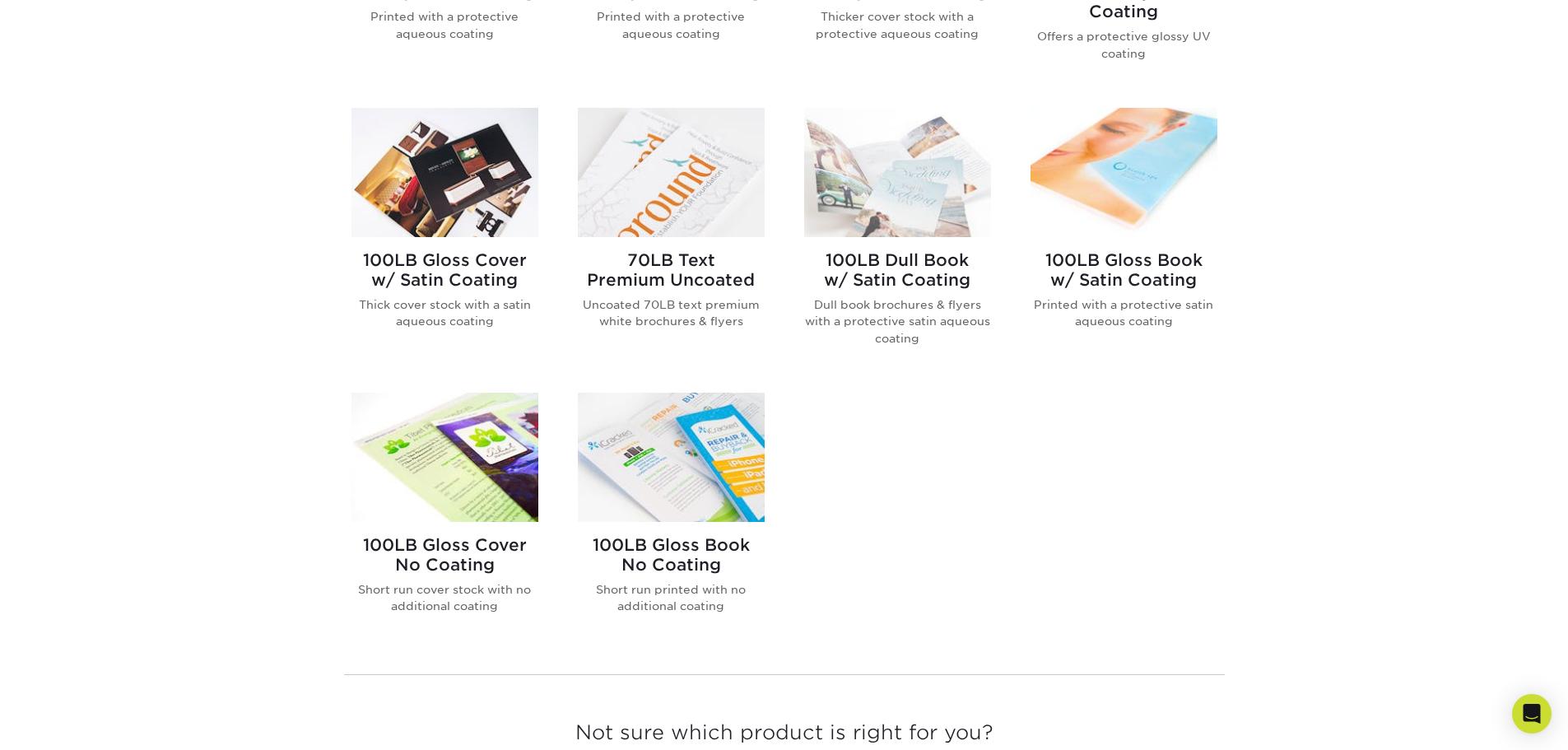
click at [489, 467] on img at bounding box center [445, 457] width 186 height 130
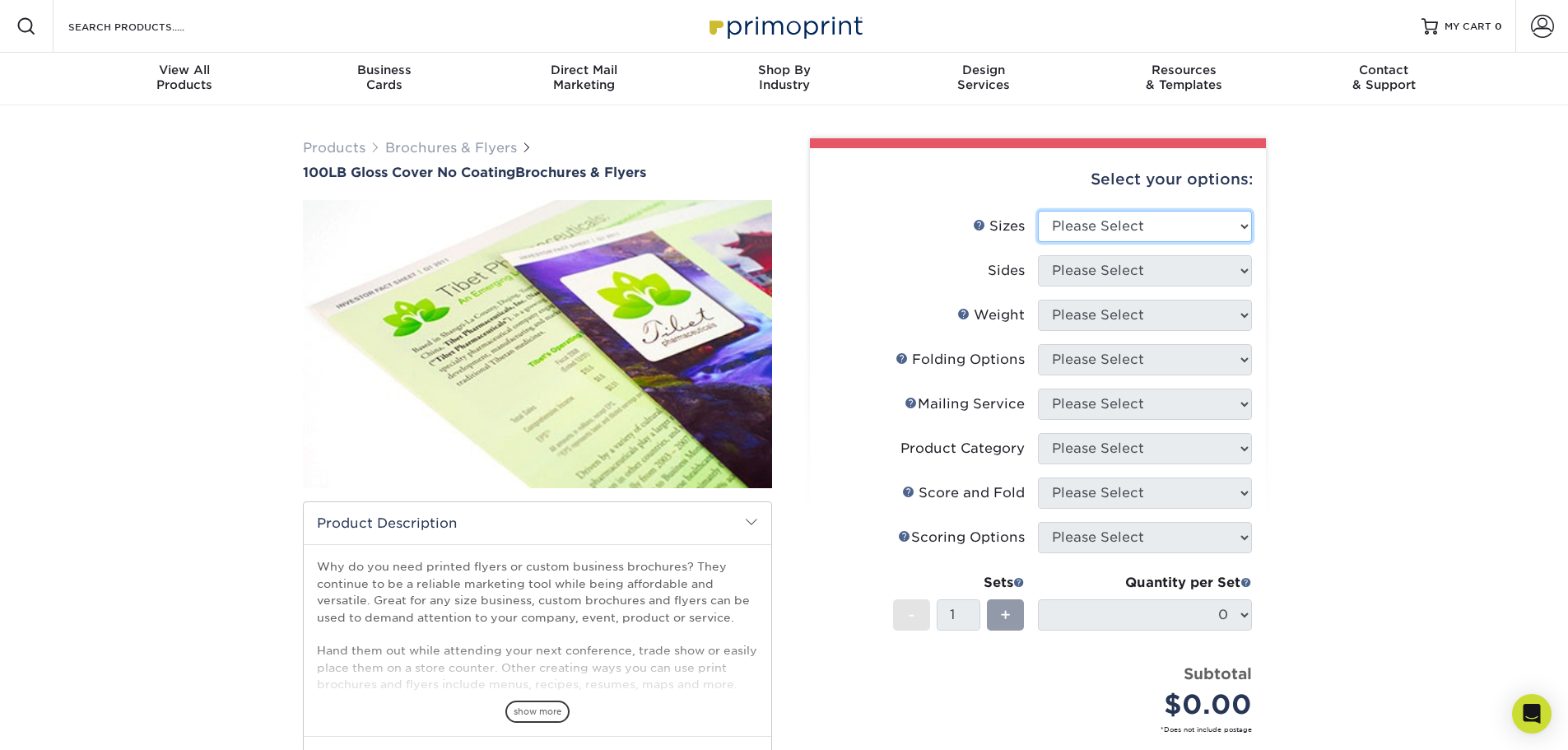
click at [1121, 219] on select "Please Select 3.67" x 8.5" 4" x 8.5" 4" x 8.5" 4" x 11" 4" x 12" 4.25" x 11" 4.…" at bounding box center [1145, 226] width 214 height 32
select select "8.50x11.00"
click at [1038, 211] on select "Please Select 3.67" x 8.5" 4" x 8.5" 4" x 8.5" 4" x 11" 4" x 12" 4.25" x 11" 4.…" at bounding box center [1145, 226] width 214 height 32
click at [1076, 451] on ul "Sizes Help Sizes Please Select 3.67" x 8.5" 4" x 8.5" 4" x 8.5" 4" x 11" 4" x 1…" at bounding box center [1037, 485] width 430 height 548
click at [1093, 267] on select "Please Select Print Both Sides Print Front Only" at bounding box center [1145, 271] width 214 height 32
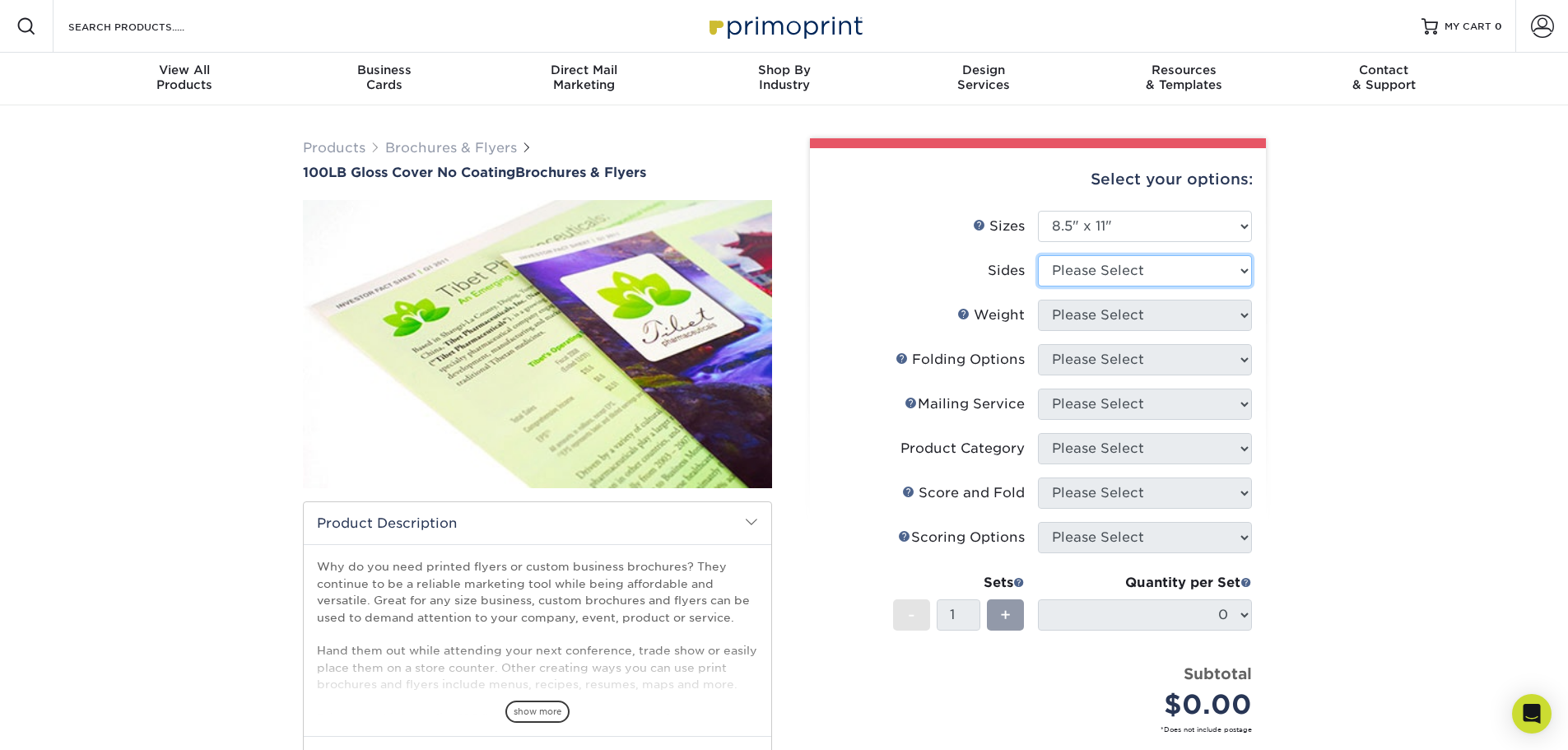
select select "13abbda7-1d64-4f25-8bb2-c179b224825d"
click at [1038, 255] on select "Please Select Print Both Sides Print Front Only" at bounding box center [1145, 271] width 214 height 32
click at [1082, 315] on select "Please Select 100LB" at bounding box center [1145, 315] width 214 height 32
select select "100LB"
click at [1038, 300] on select "Please Select 100LB" at bounding box center [1145, 315] width 214 height 32
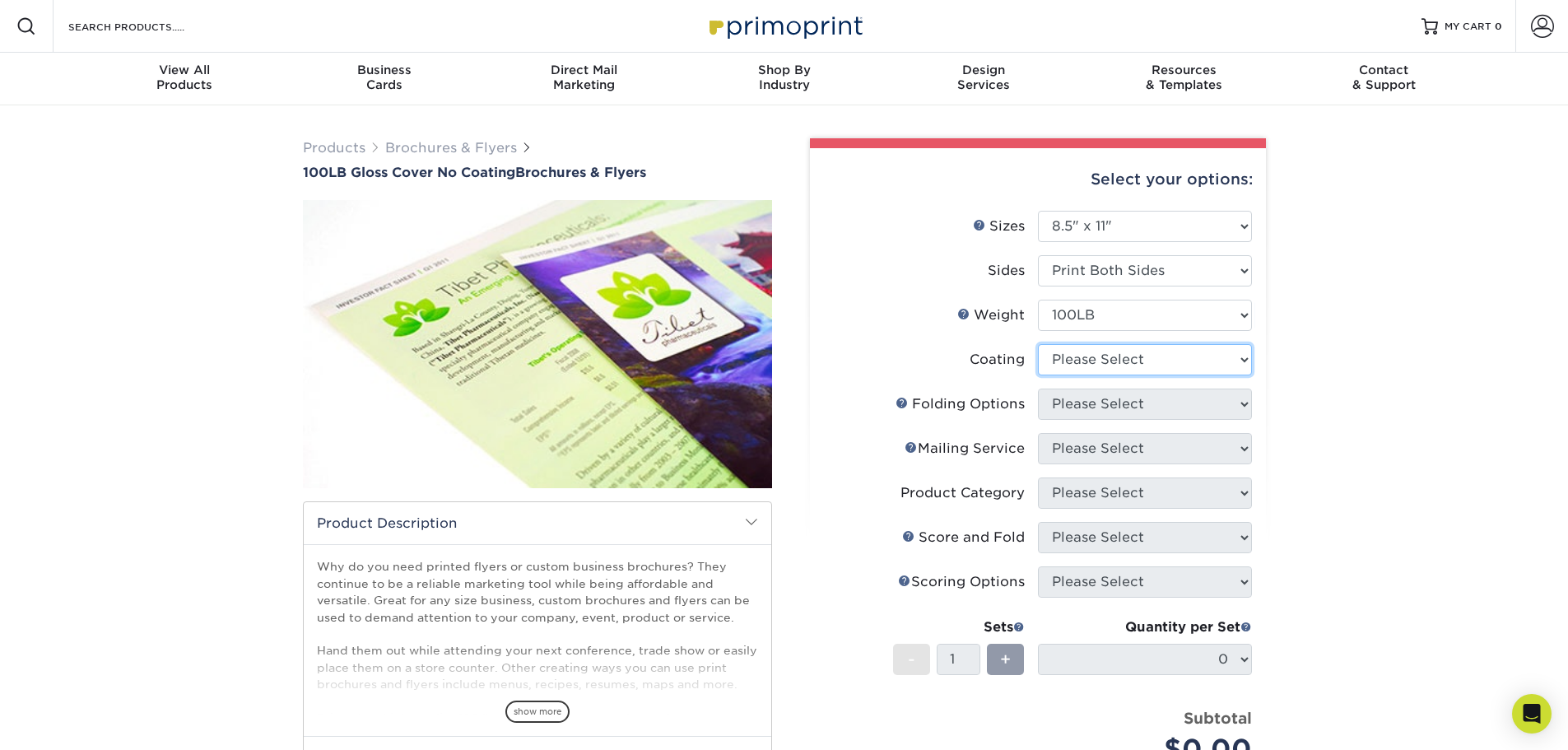
click at [1080, 350] on select at bounding box center [1145, 360] width 214 height 32
select select "3e7618de-abca-4bda-9f97-8b9129e913d8"
click at [1038, 344] on select at bounding box center [1145, 360] width 214 height 32
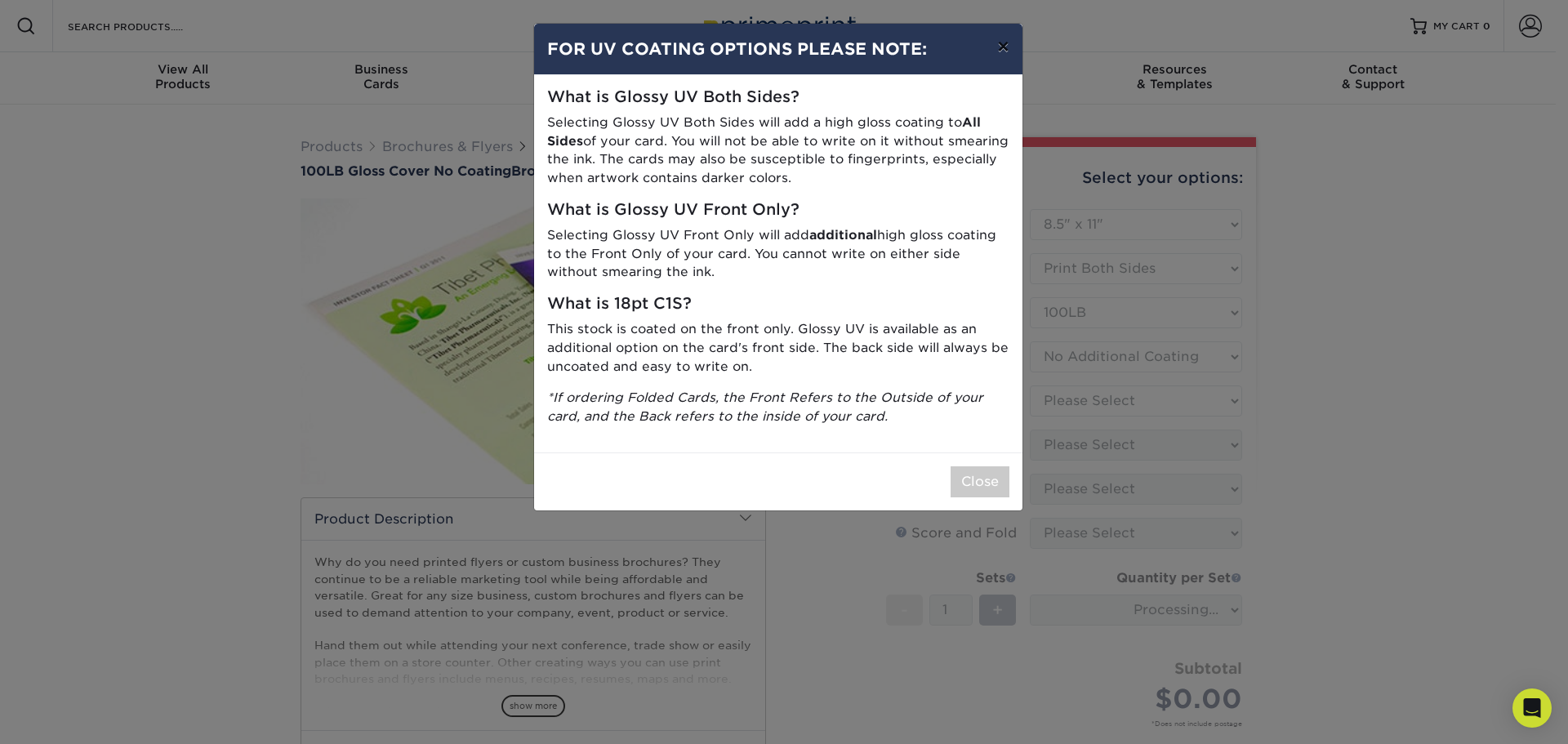
click at [993, 53] on button "×" at bounding box center [1003, 46] width 38 height 46
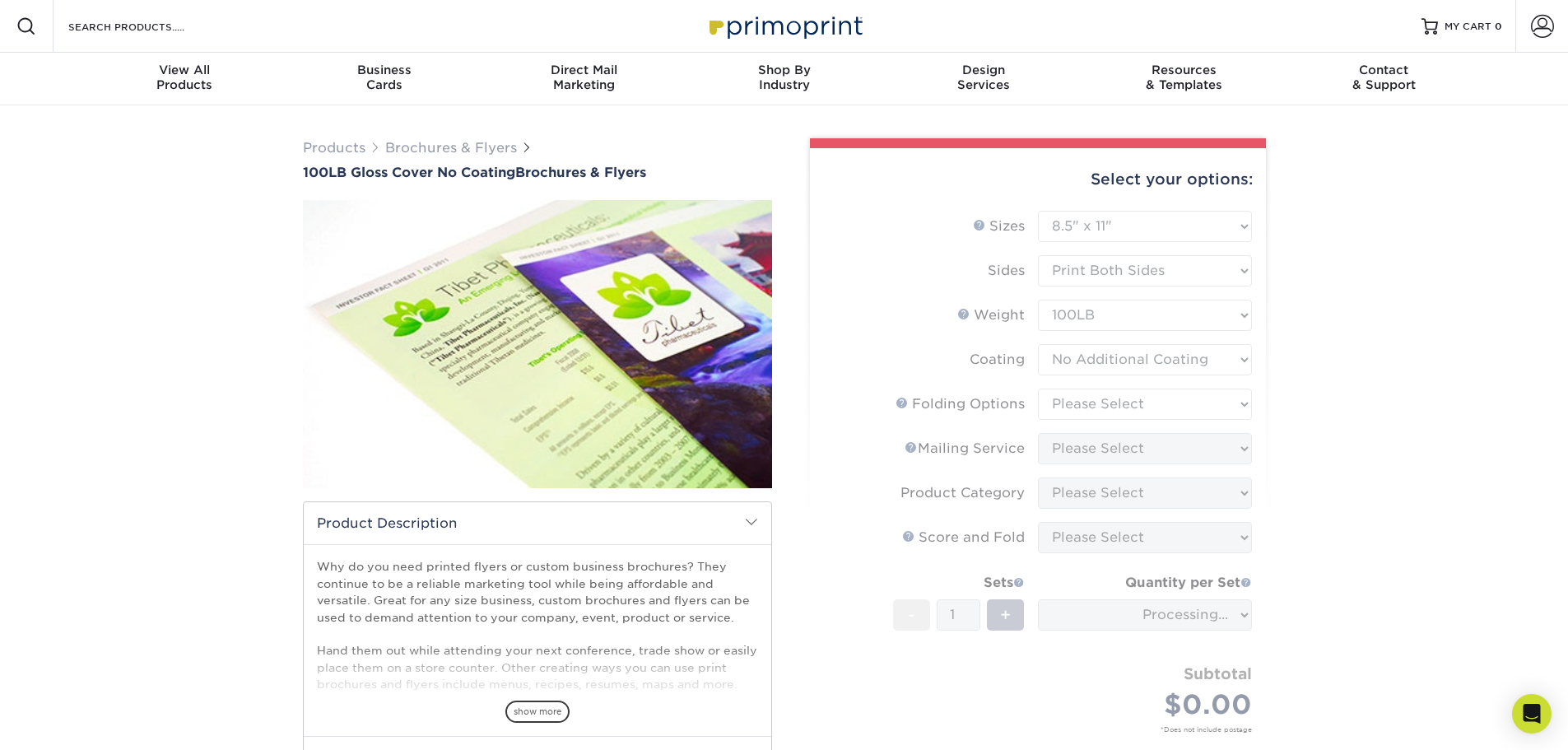
click at [1085, 401] on form "Sizes Help Sizes Please Select 3.67" x 8.5" 4" x 8.5" 4" x 8.5" 4" x 11" 4" x 1…" at bounding box center [1037, 491] width 430 height 561
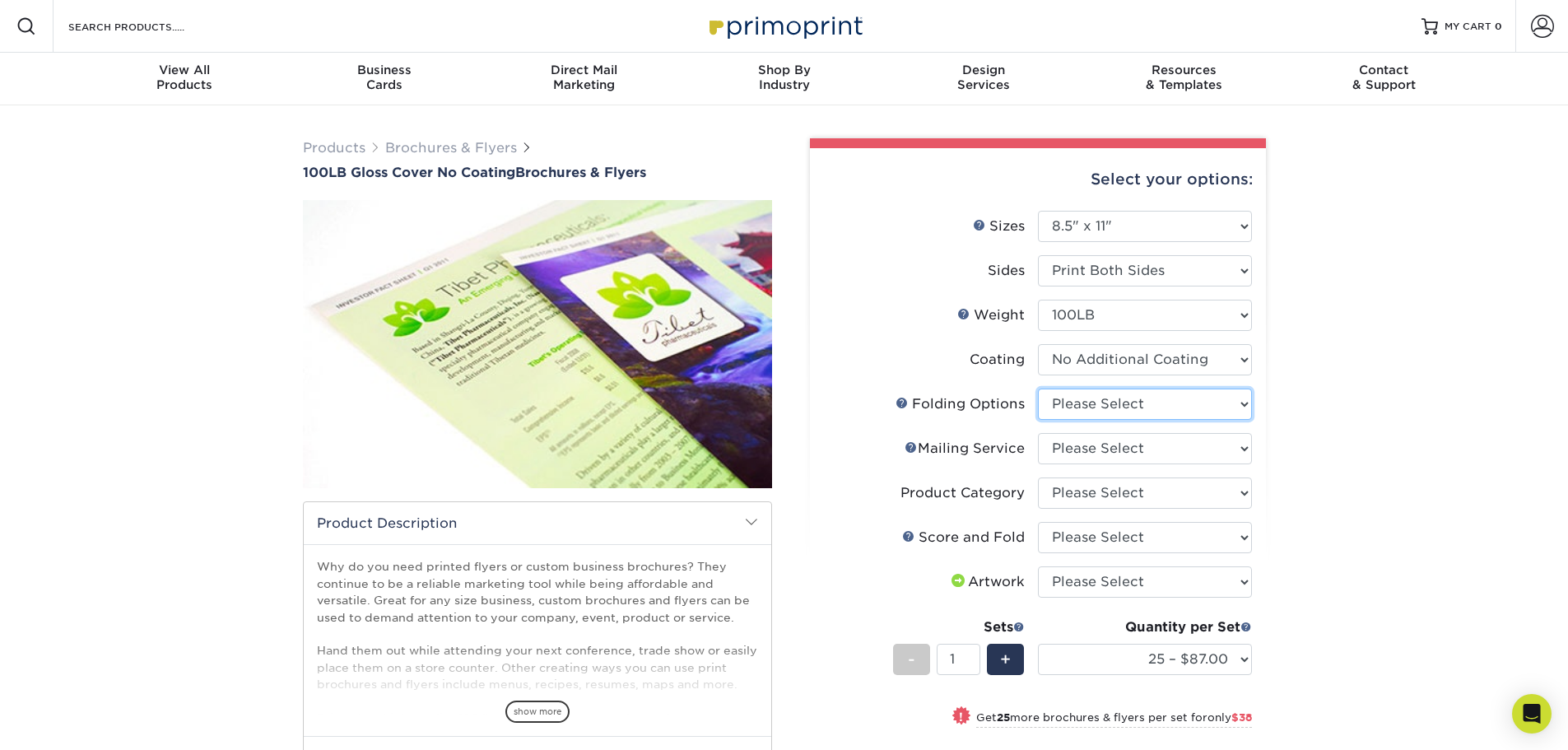
click at [1083, 409] on select "Please Select FLAT - No Folding" at bounding box center [1145, 404] width 214 height 32
select select "9b1d5825-34d1-4721-9874-ed79abb003d7"
click at [1038, 389] on select "Please Select FLAT - No Folding" at bounding box center [1145, 404] width 214 height 32
click at [1080, 450] on select "Please Select No Direct Mailing Service No, I will mail/stamp/imprint Direct Ma…" at bounding box center [1145, 448] width 214 height 32
select select "3e5e9bdd-d78a-4c28-a41d-fe1407925ca6"
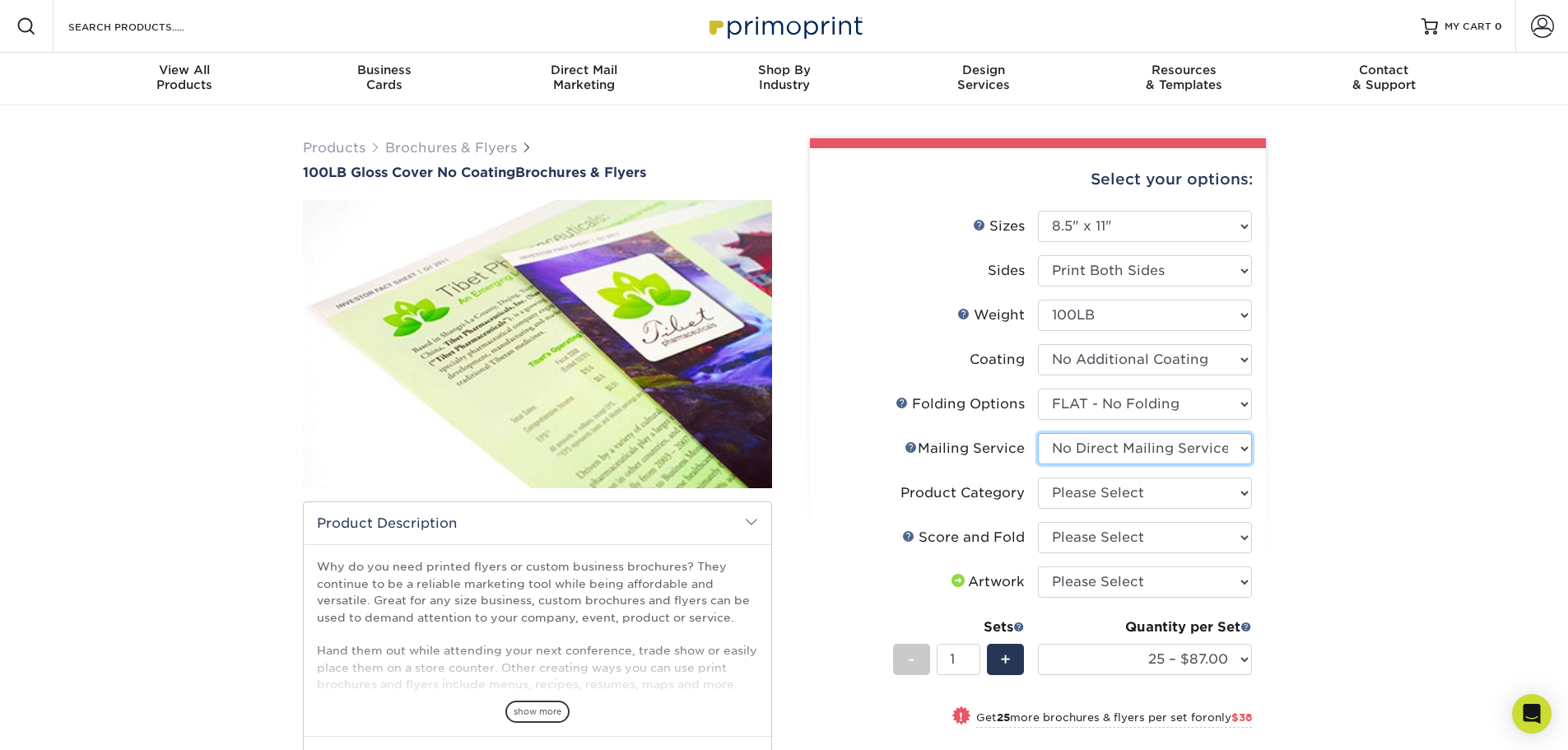
click at [1038, 433] on select "Please Select No Direct Mailing Service No, I will mail/stamp/imprint Direct Ma…" at bounding box center [1145, 448] width 214 height 32
click at [1058, 527] on select "Please Select No Scoring and Folding Score & fold in half Score and 1/2 Fold on…" at bounding box center [1145, 538] width 214 height 32
select select "bd0593cf-038a-41f4-bfbc-0b0ebdcc21b2"
click at [1038, 523] on select "Please Select No Scoring and Folding Score & fold in half Score and 1/2 Fold on…" at bounding box center [1145, 538] width 214 height 32
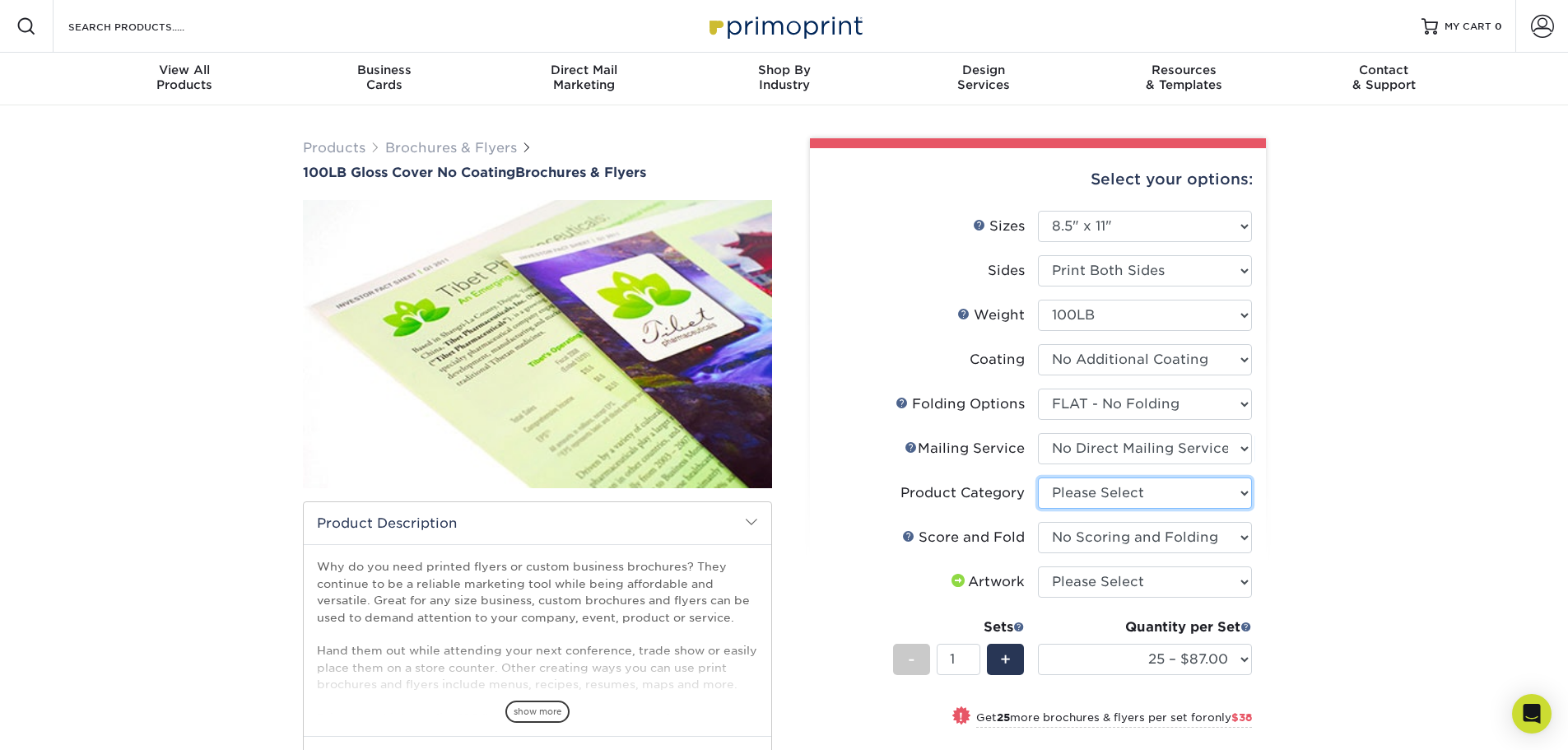
click at [1060, 488] on select "Please Select Flyers and Brochures" at bounding box center [1145, 493] width 214 height 32
select select "1a668080-6b7c-4174-b399-2c3833b27ef4"
click at [1038, 477] on select "Please Select Flyers and Brochures" at bounding box center [1145, 493] width 214 height 32
click at [1062, 579] on select "Please Select I will upload files I need a design - $175" at bounding box center [1145, 582] width 214 height 32
select select "upload"
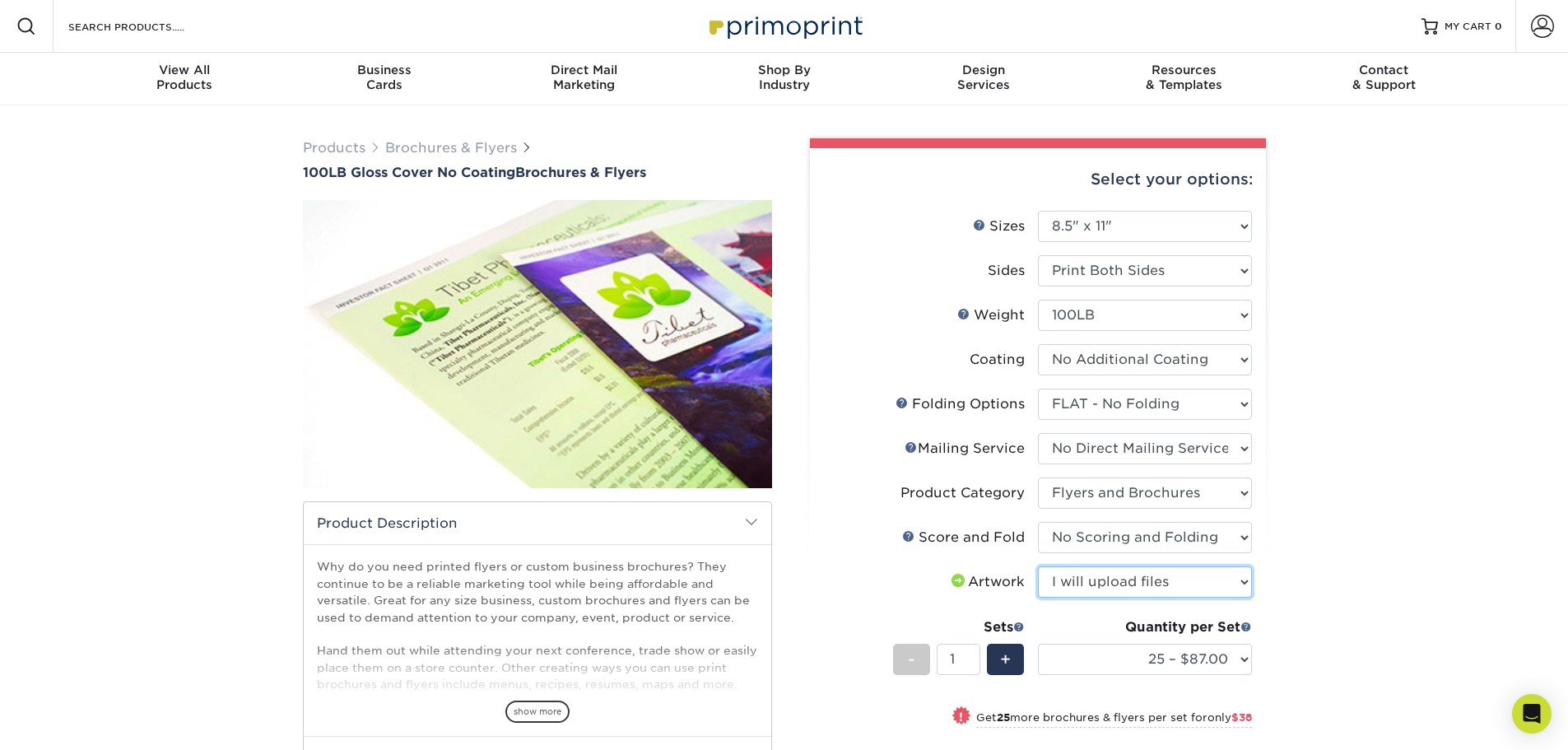
click at [1038, 567] on select "Please Select I will upload files I need a design - $175" at bounding box center [1145, 582] width 214 height 32
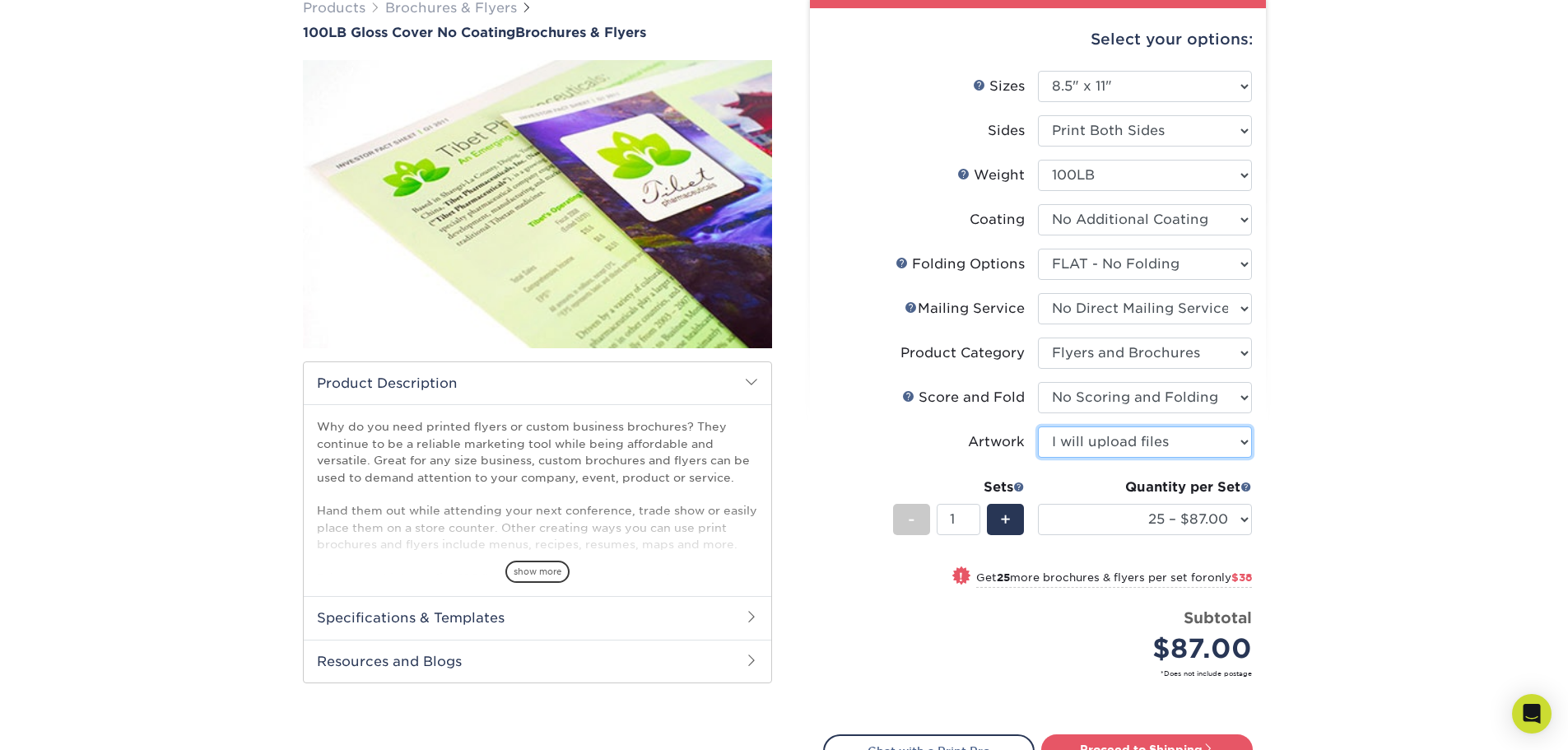
scroll to position [165, 0]
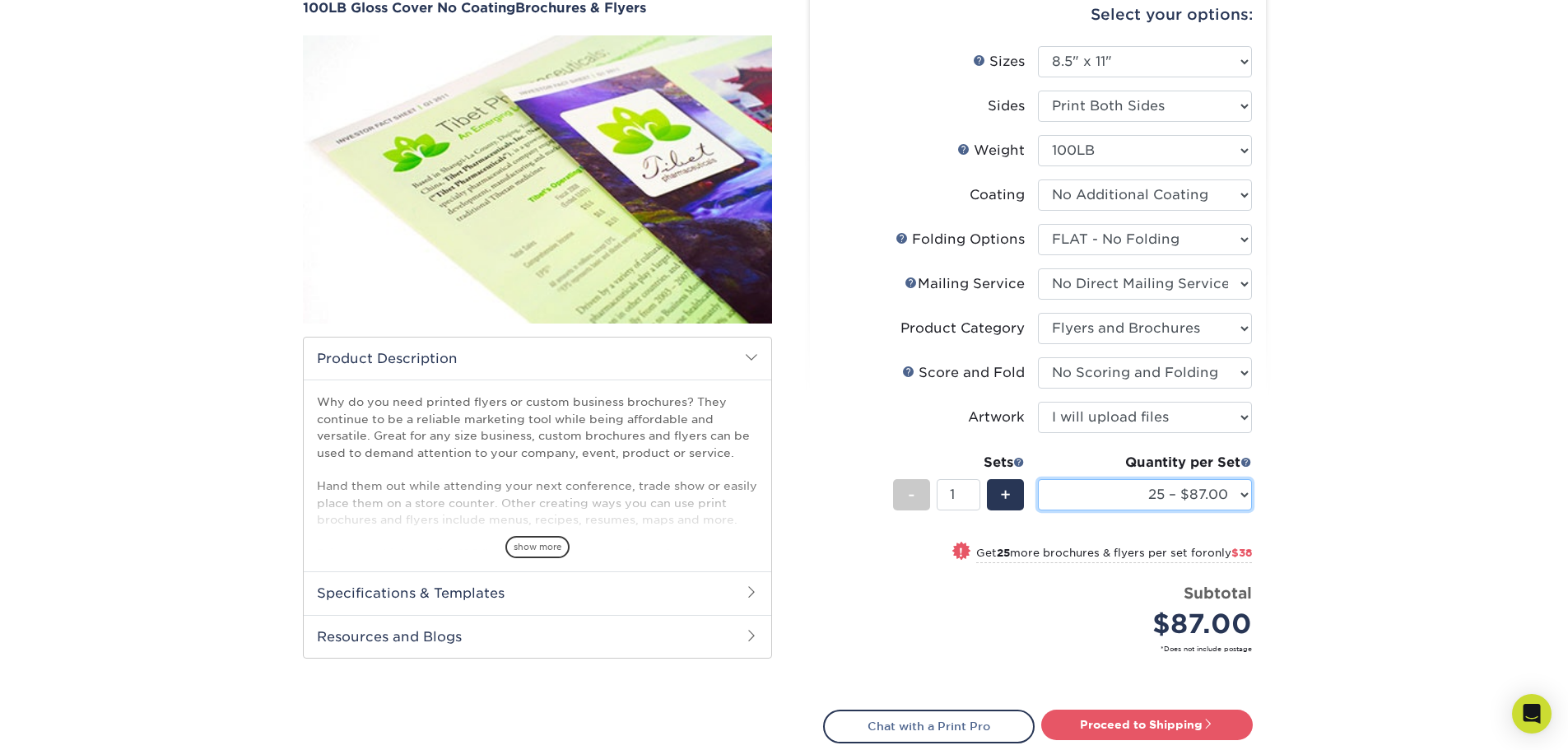
click at [1110, 494] on select "25 – $87.00 50 – $125.00 75 – $163.00 100 – $190.00 250 – $328.00 500 – $369.00…" at bounding box center [1145, 495] width 214 height 32
select select "100 – $190.00"
click at [1038, 479] on select "25 – $87.00 50 – $125.00 75 – $163.00 100 – $190.00 250 – $328.00 500 – $369.00…" at bounding box center [1145, 495] width 214 height 32
